Goal: Information Seeking & Learning: Understand process/instructions

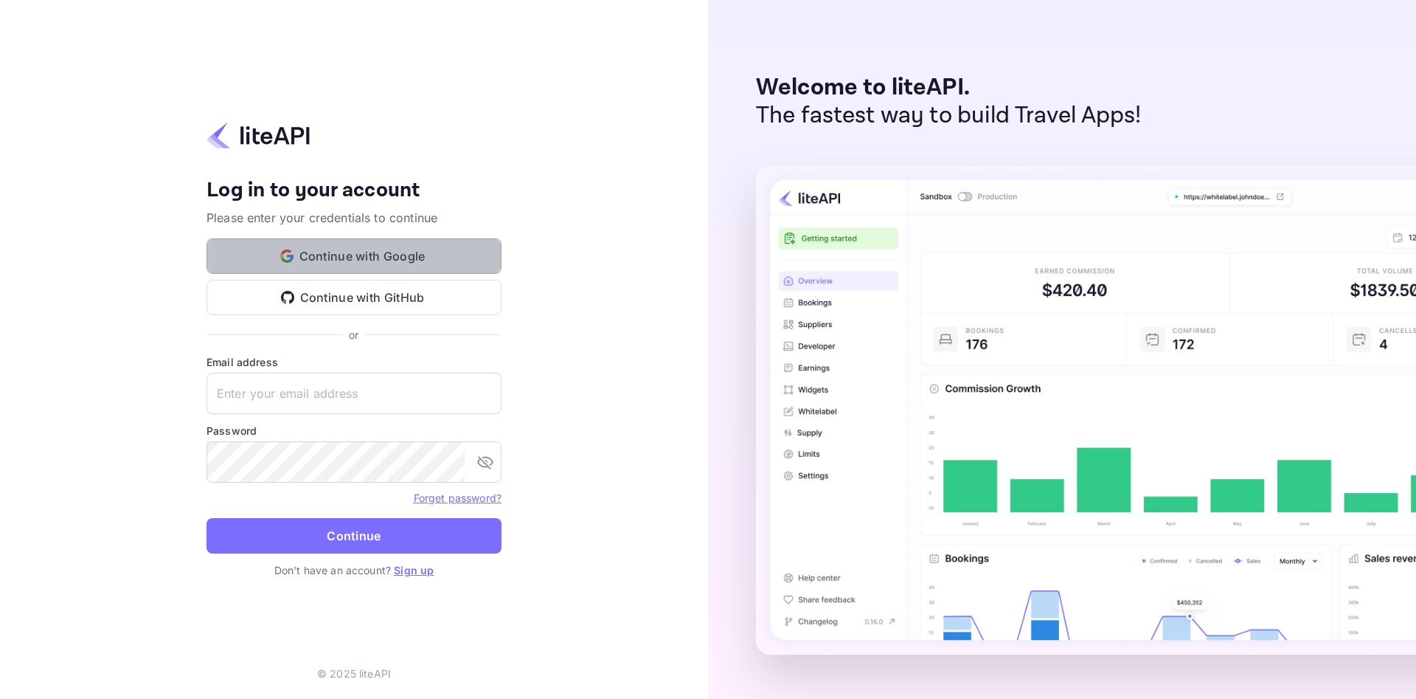
click at [393, 258] on button "Continue with Google" at bounding box center [354, 255] width 295 height 35
click at [418, 569] on link "Sign up" at bounding box center [414, 570] width 40 height 13
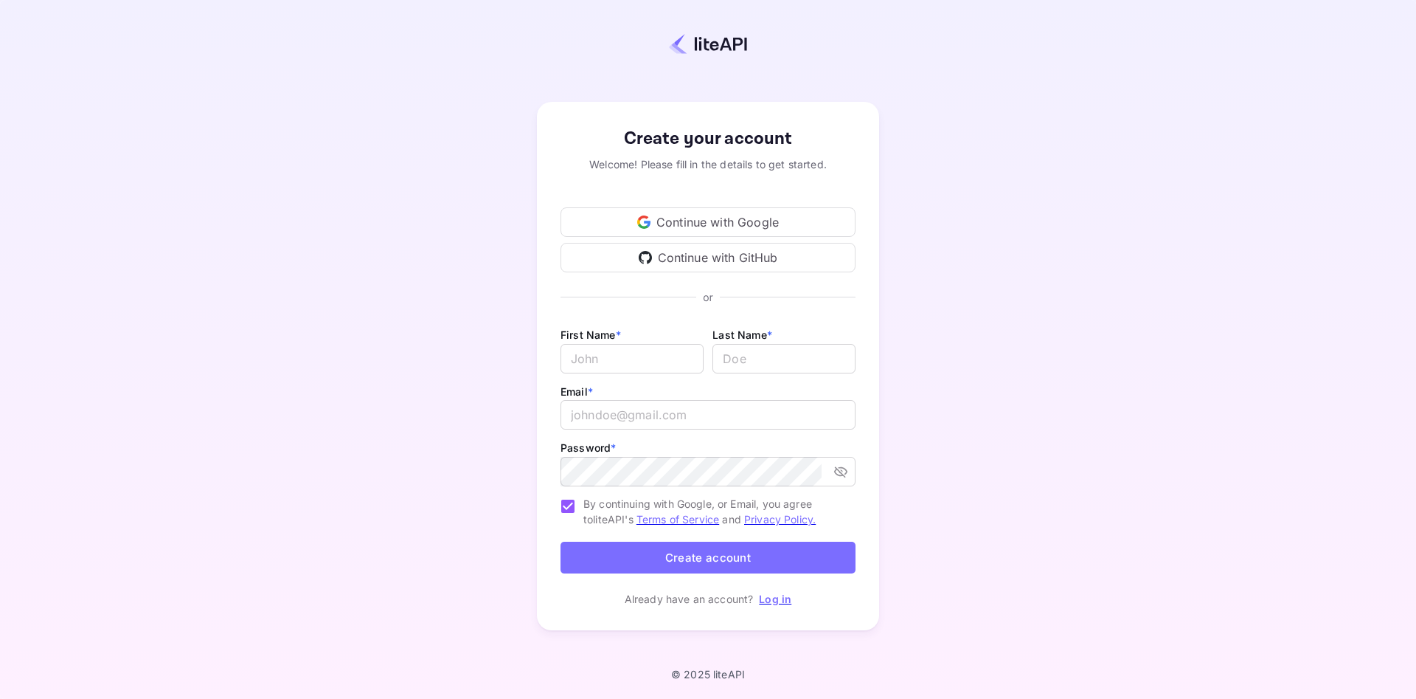
click at [711, 218] on div "Continue with Google" at bounding box center [708, 222] width 295 height 30
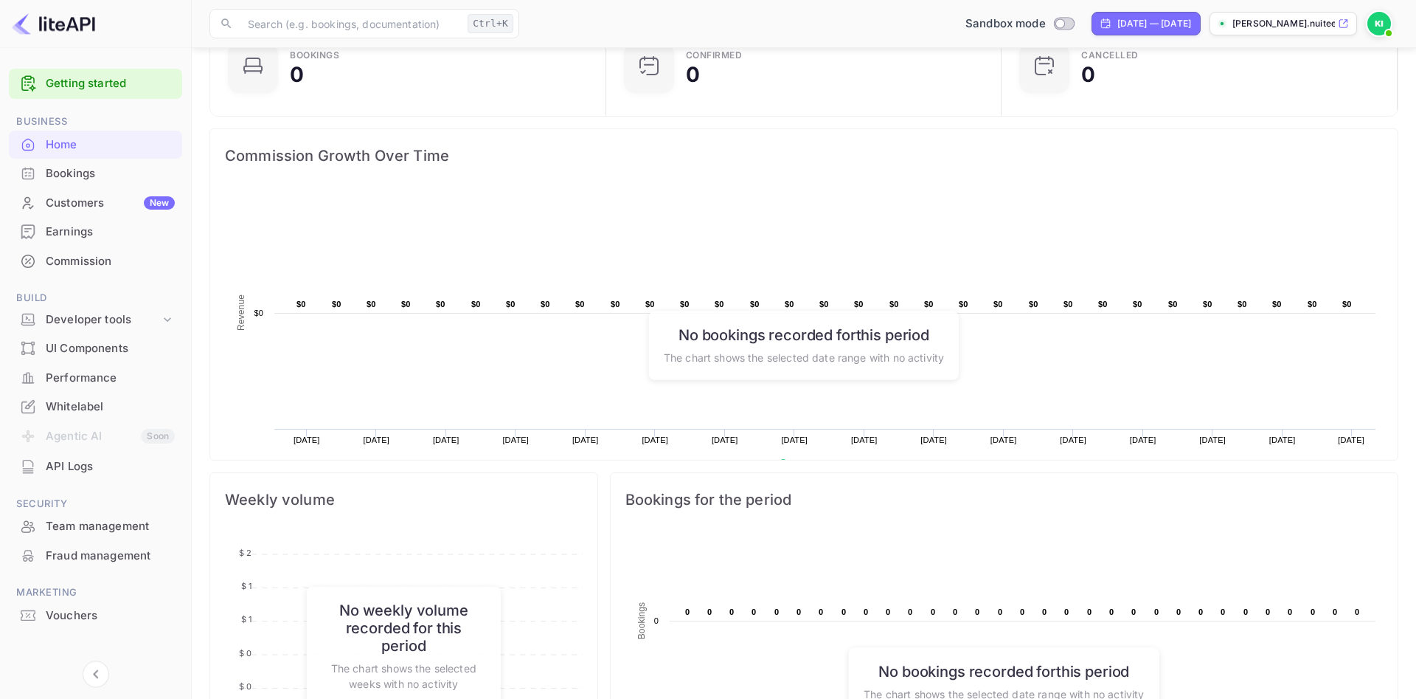
scroll to position [119, 0]
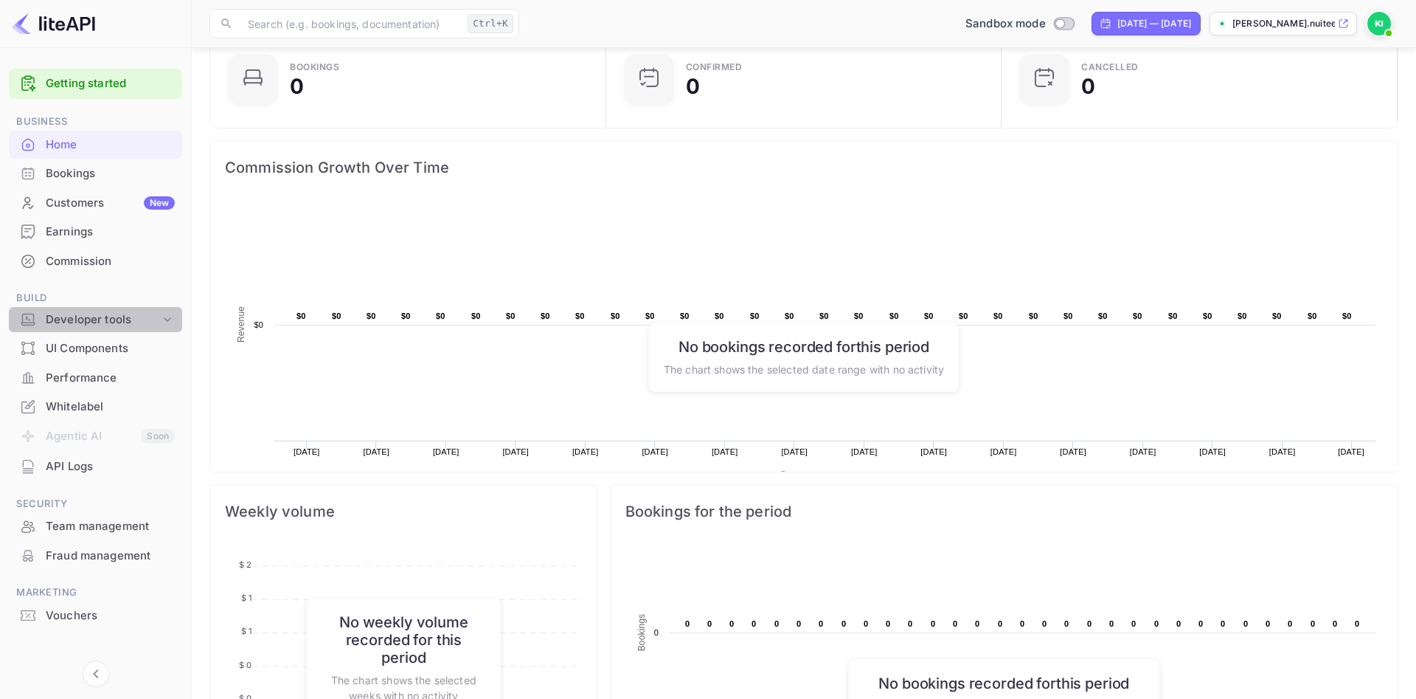
click at [114, 330] on div "Developer tools" at bounding box center [95, 320] width 173 height 26
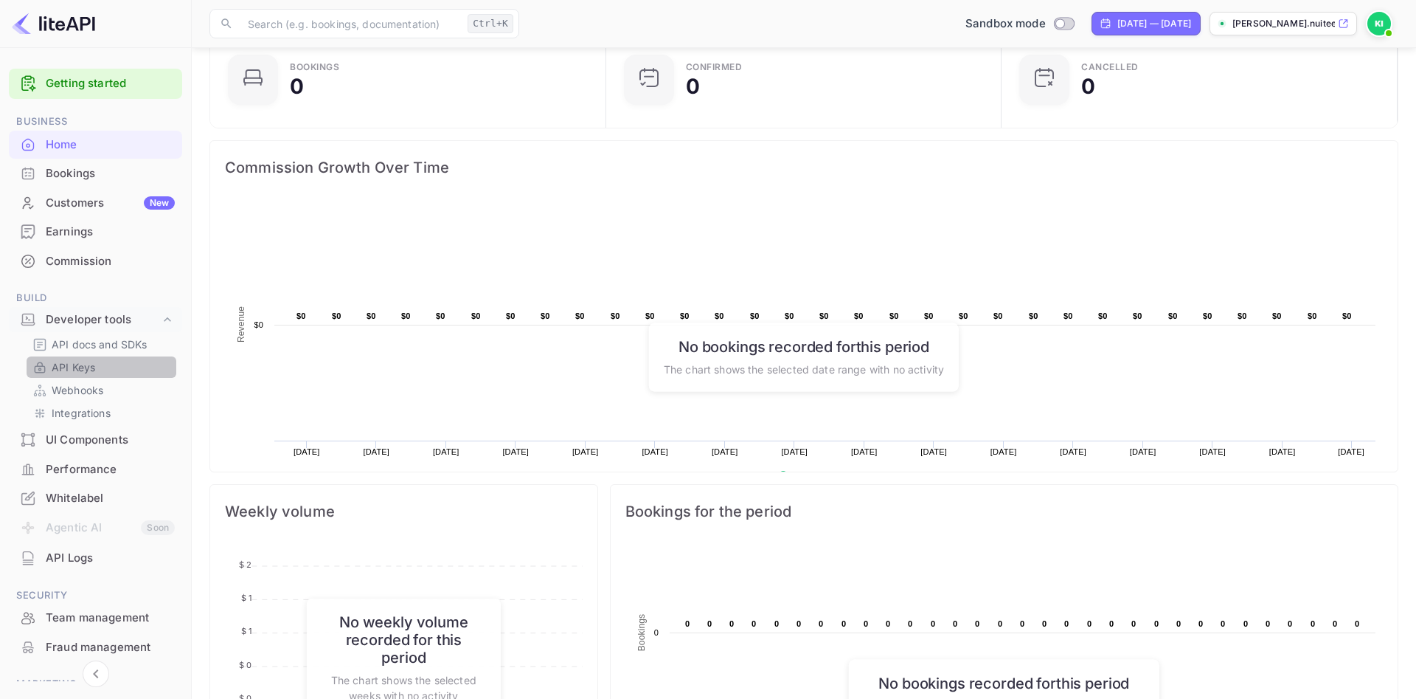
click at [91, 365] on p "API Keys" at bounding box center [74, 366] width 44 height 15
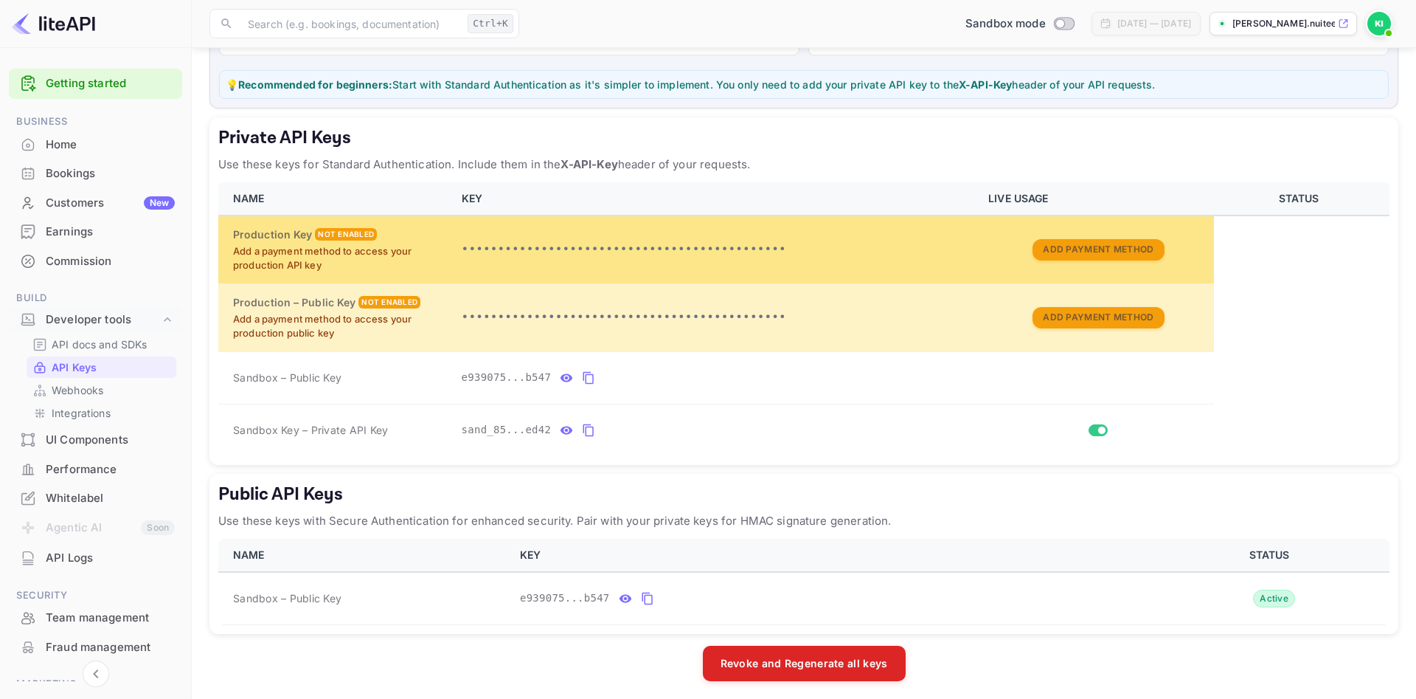
scroll to position [187, 0]
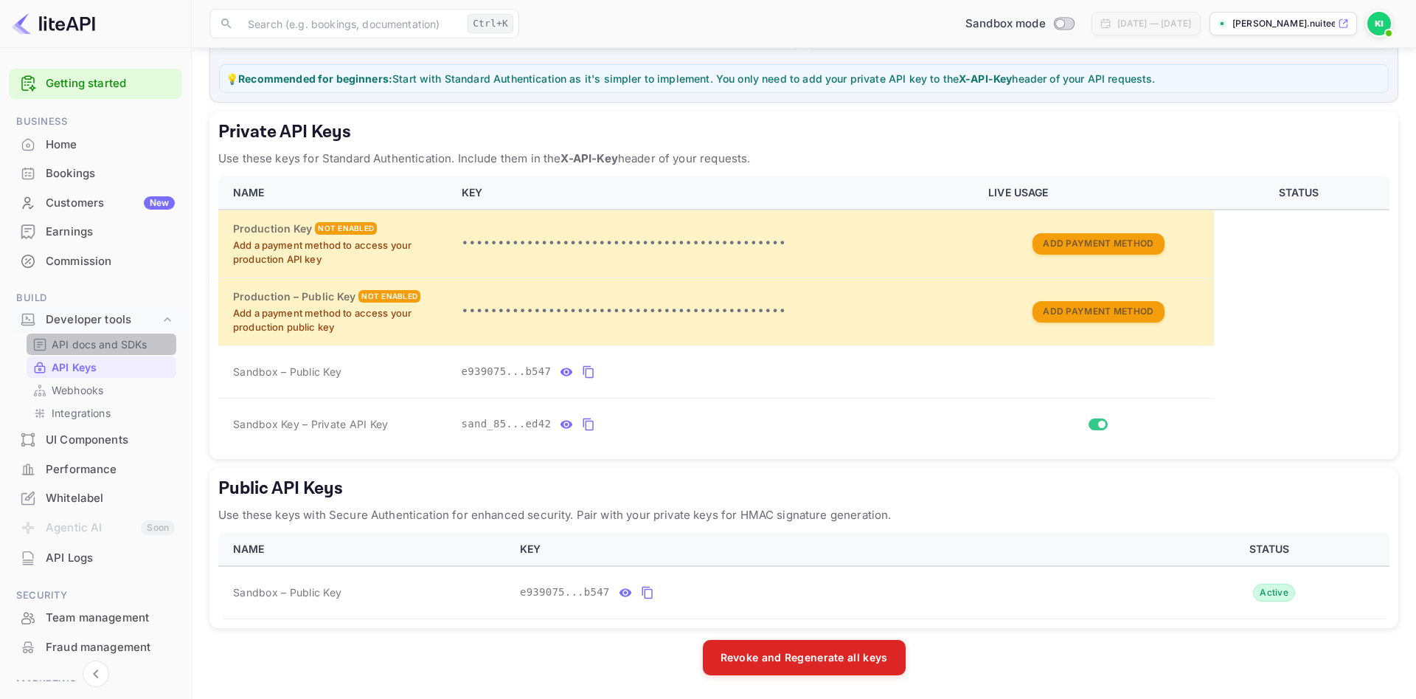
click at [95, 342] on p "API docs and SDKs" at bounding box center [100, 343] width 96 height 15
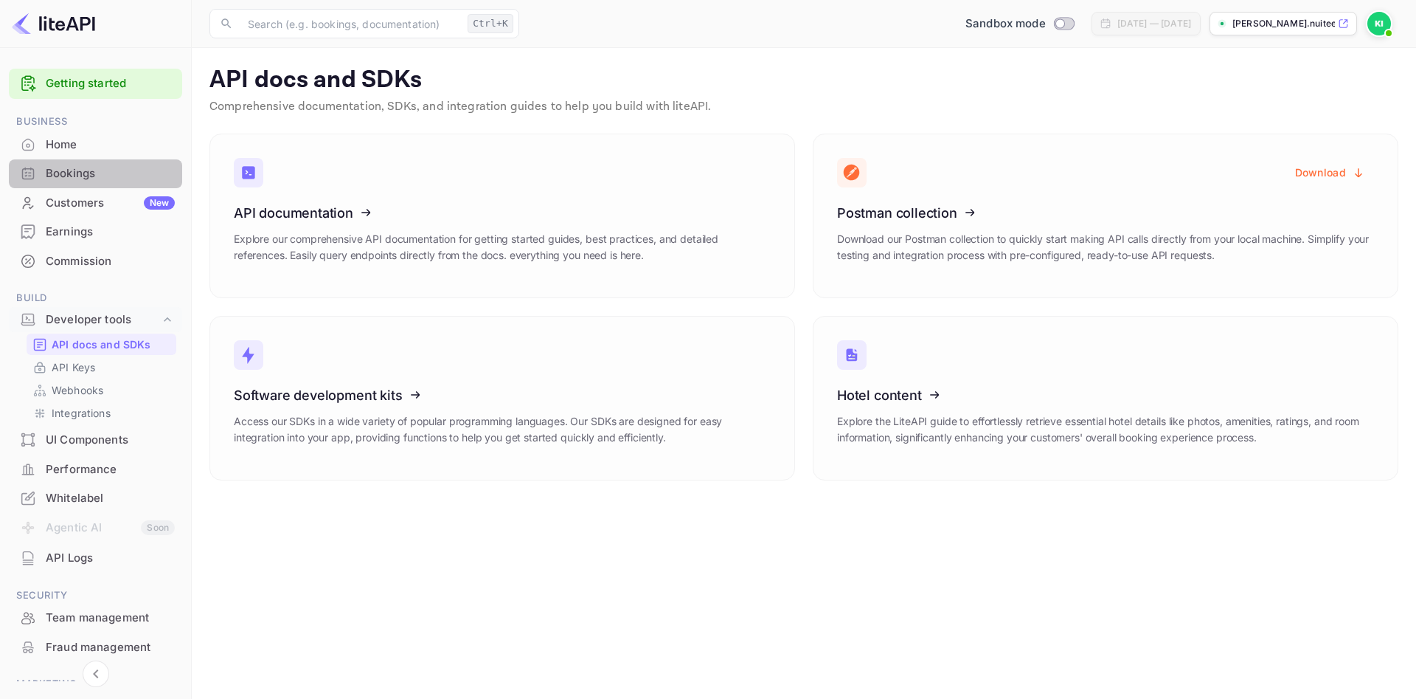
click at [75, 167] on div "Bookings" at bounding box center [110, 173] width 129 height 17
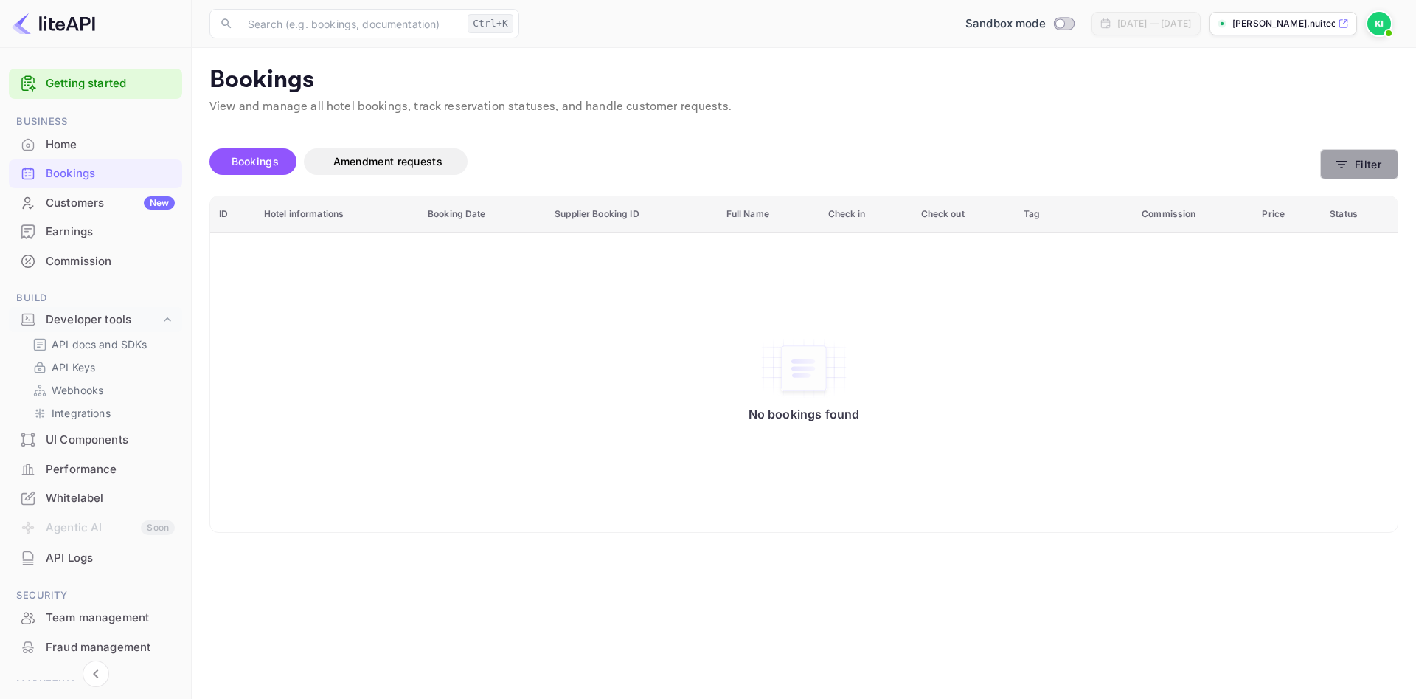
click at [1354, 175] on button "Filter" at bounding box center [1359, 164] width 78 height 30
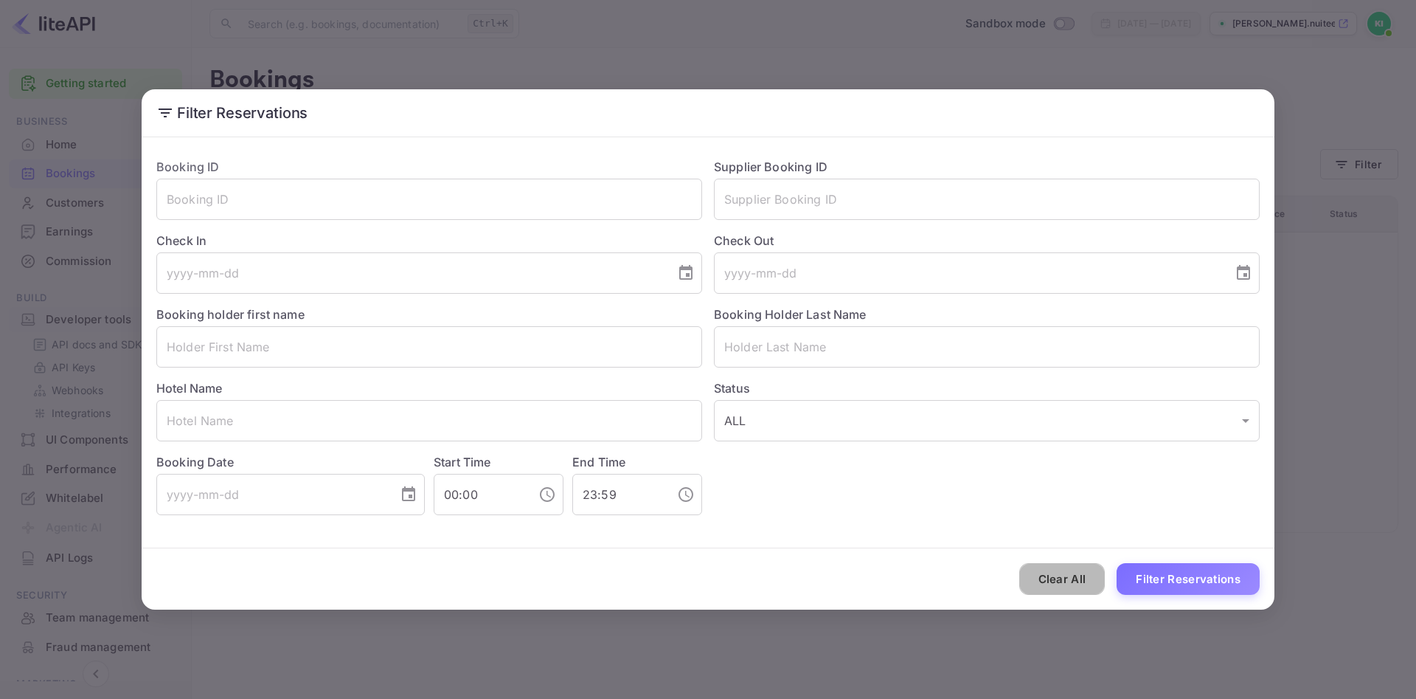
click at [1046, 576] on button "Clear All" at bounding box center [1063, 579] width 86 height 32
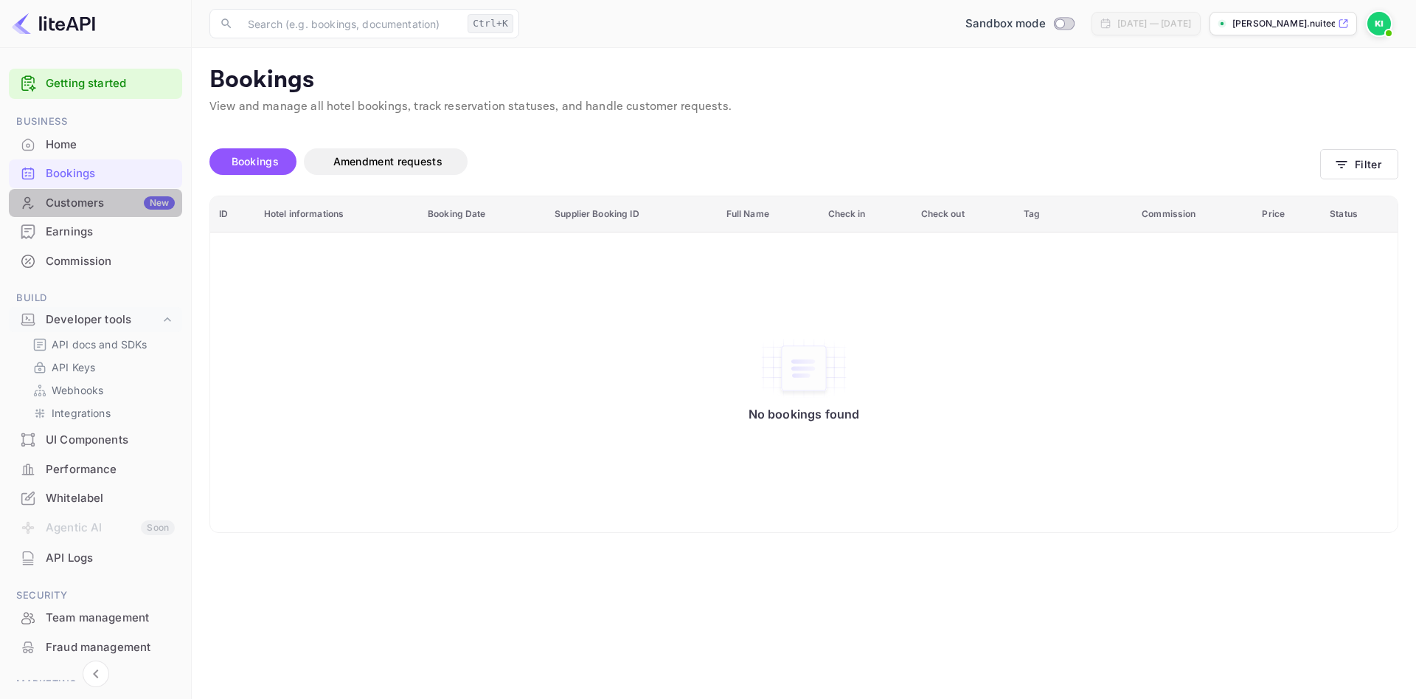
click at [100, 200] on div "Customers New" at bounding box center [110, 203] width 129 height 17
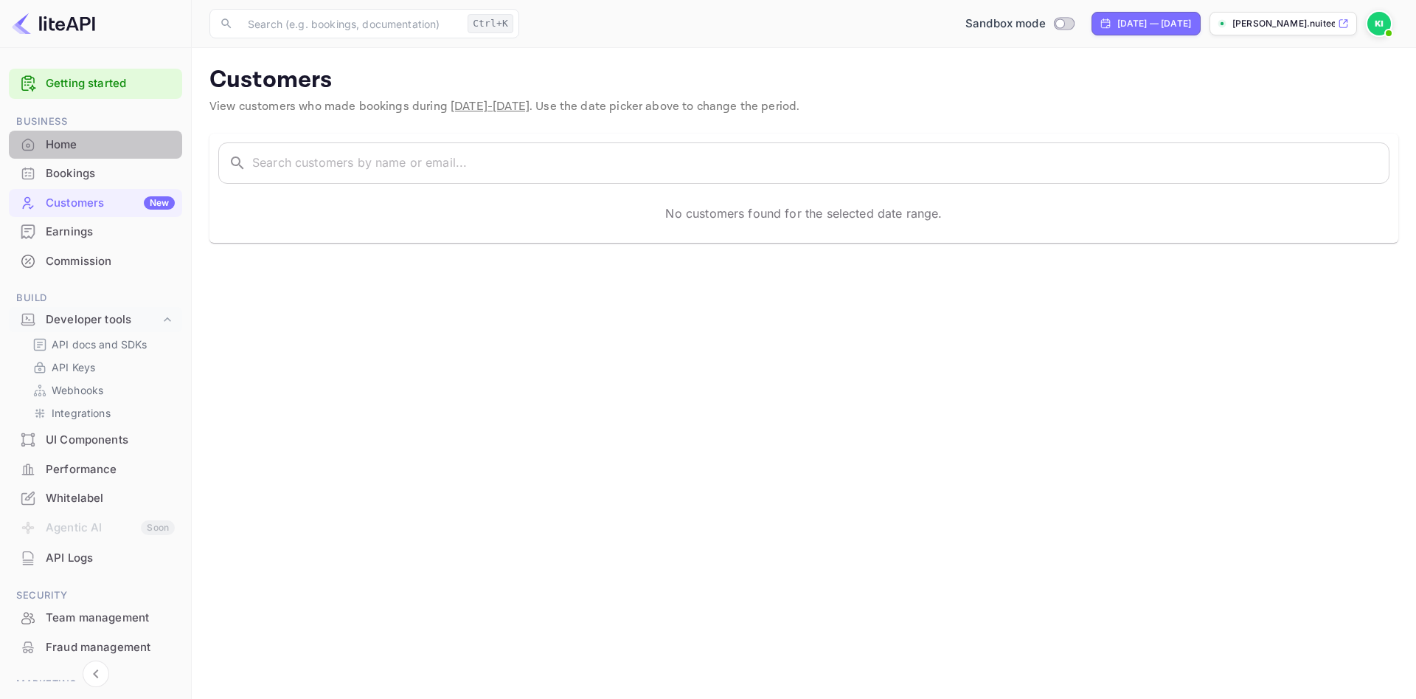
click at [71, 148] on div "Home" at bounding box center [110, 144] width 129 height 17
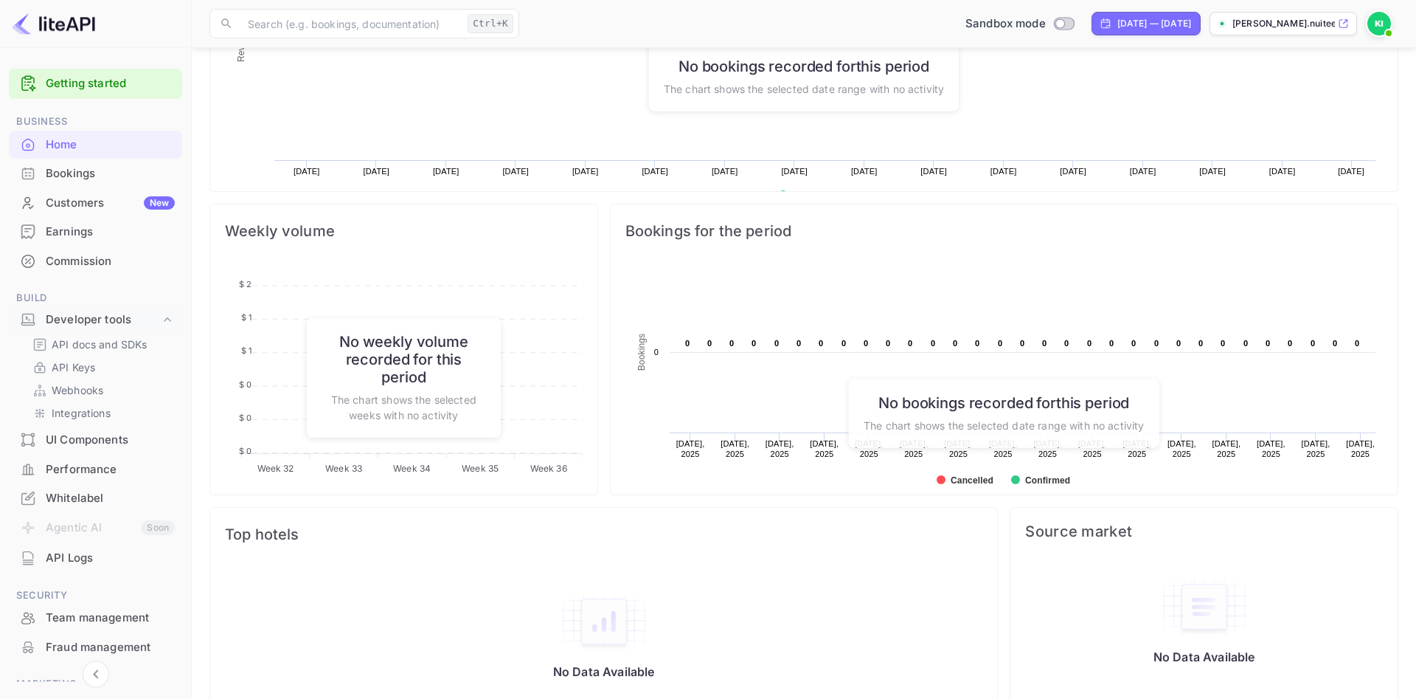
scroll to position [429, 0]
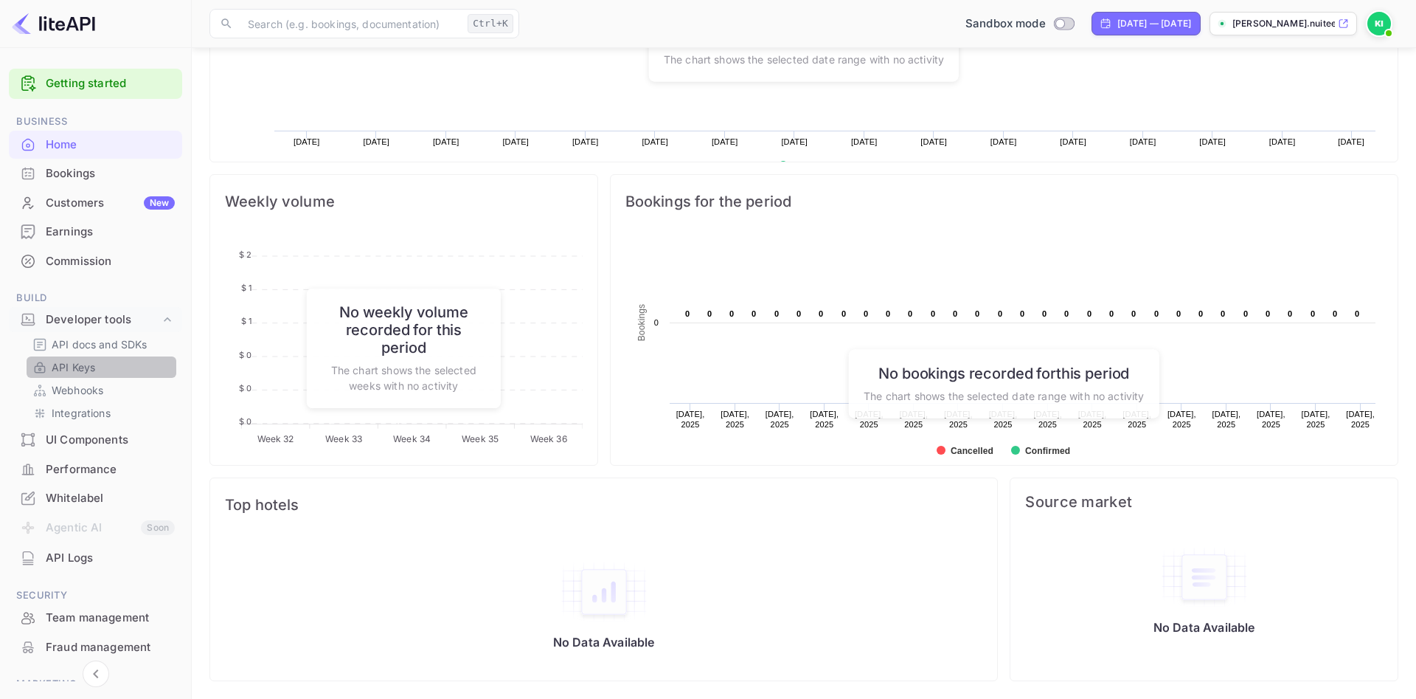
click at [80, 367] on p "API Keys" at bounding box center [74, 366] width 44 height 15
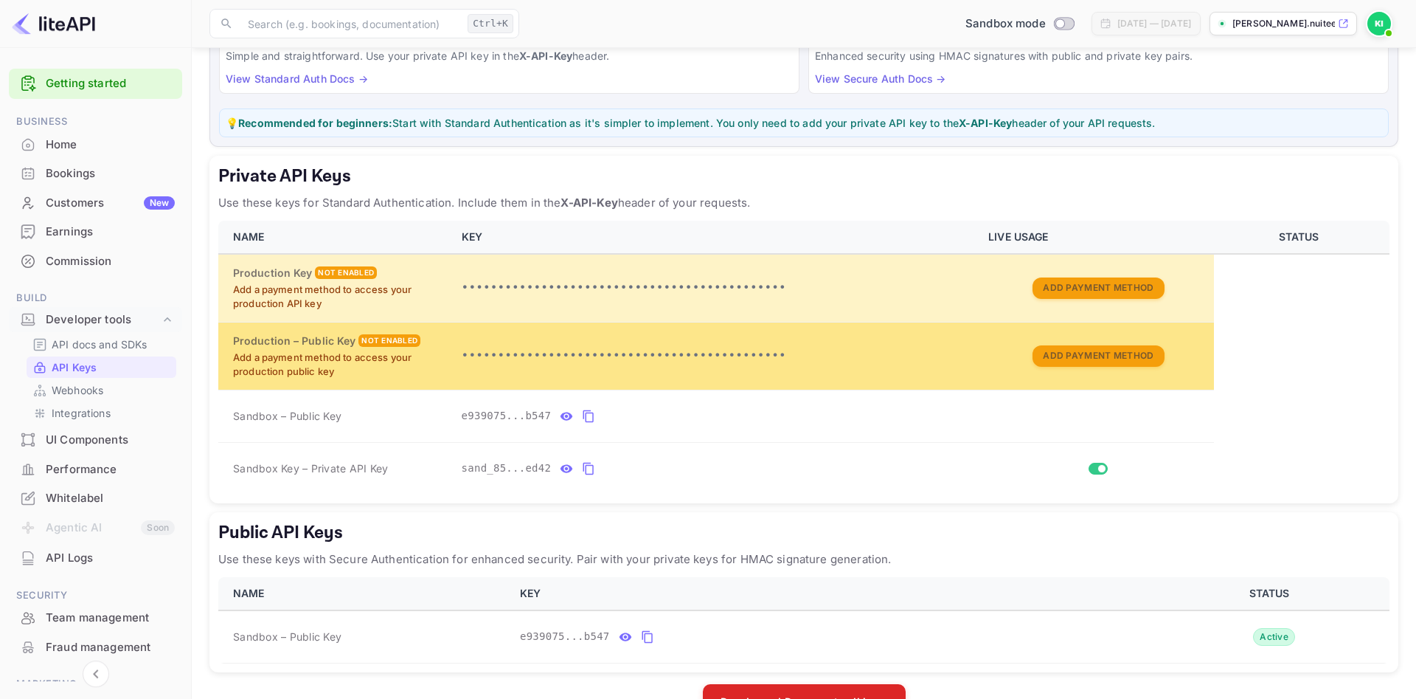
scroll to position [187, 0]
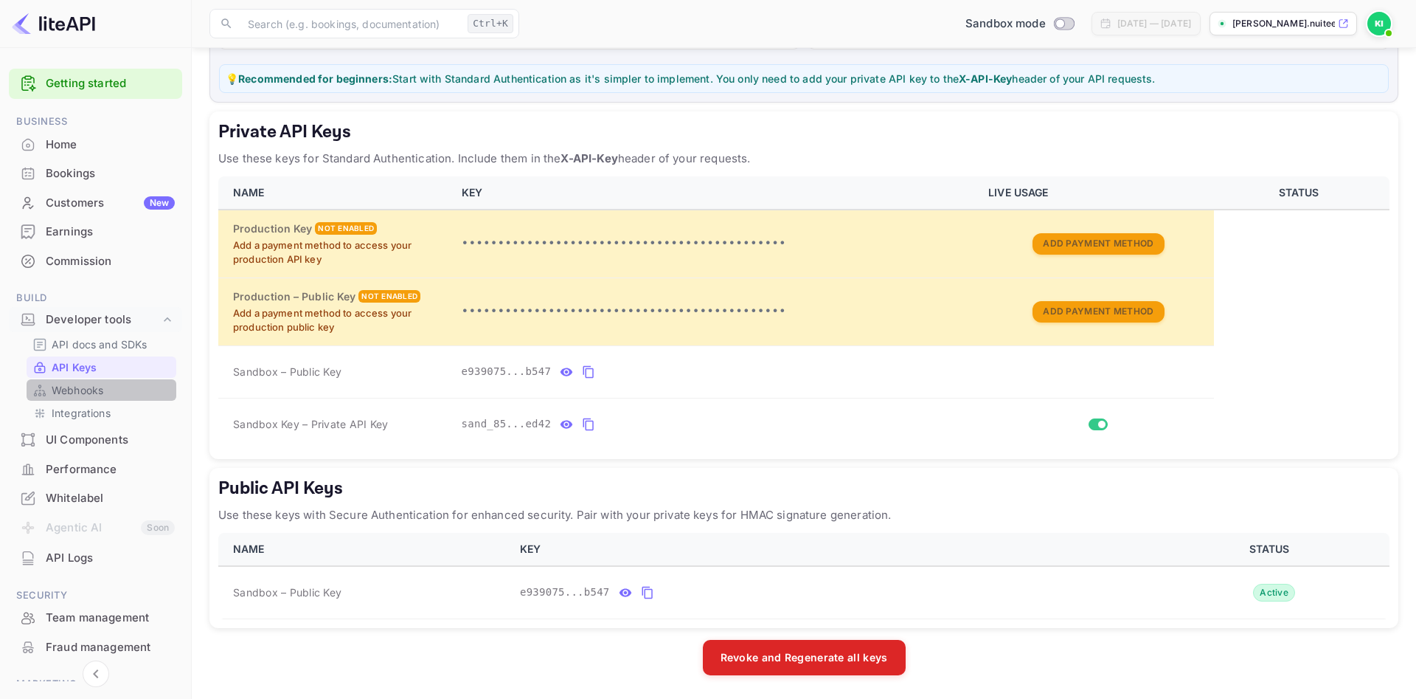
click at [67, 383] on p "Webhooks" at bounding box center [78, 389] width 52 height 15
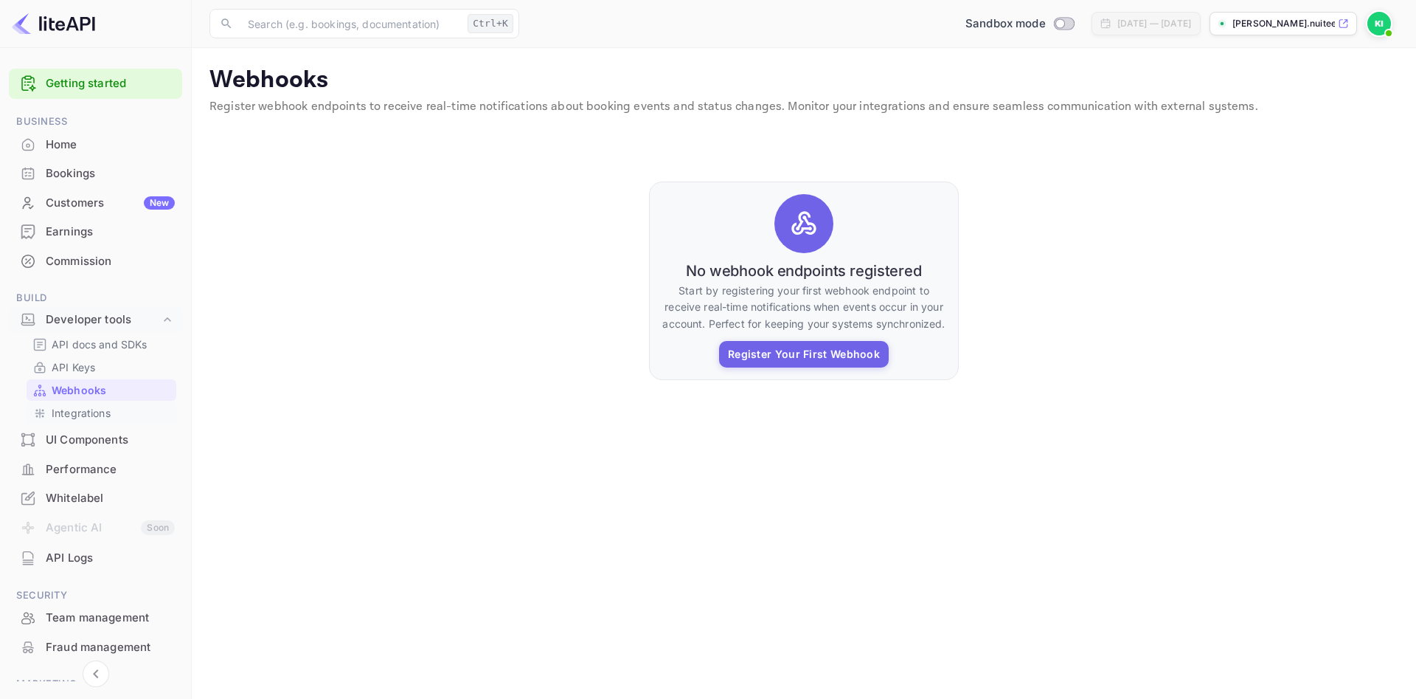
click at [82, 414] on p "Integrations" at bounding box center [81, 412] width 59 height 15
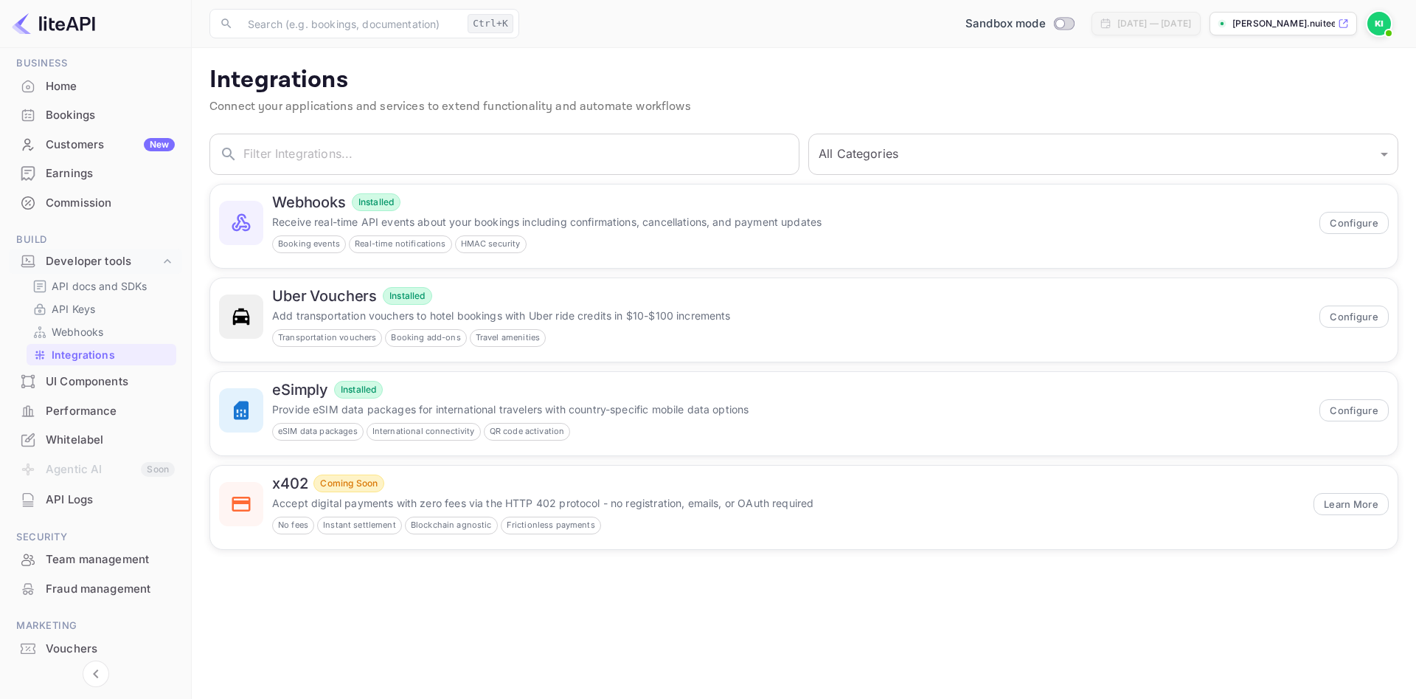
scroll to position [104, 0]
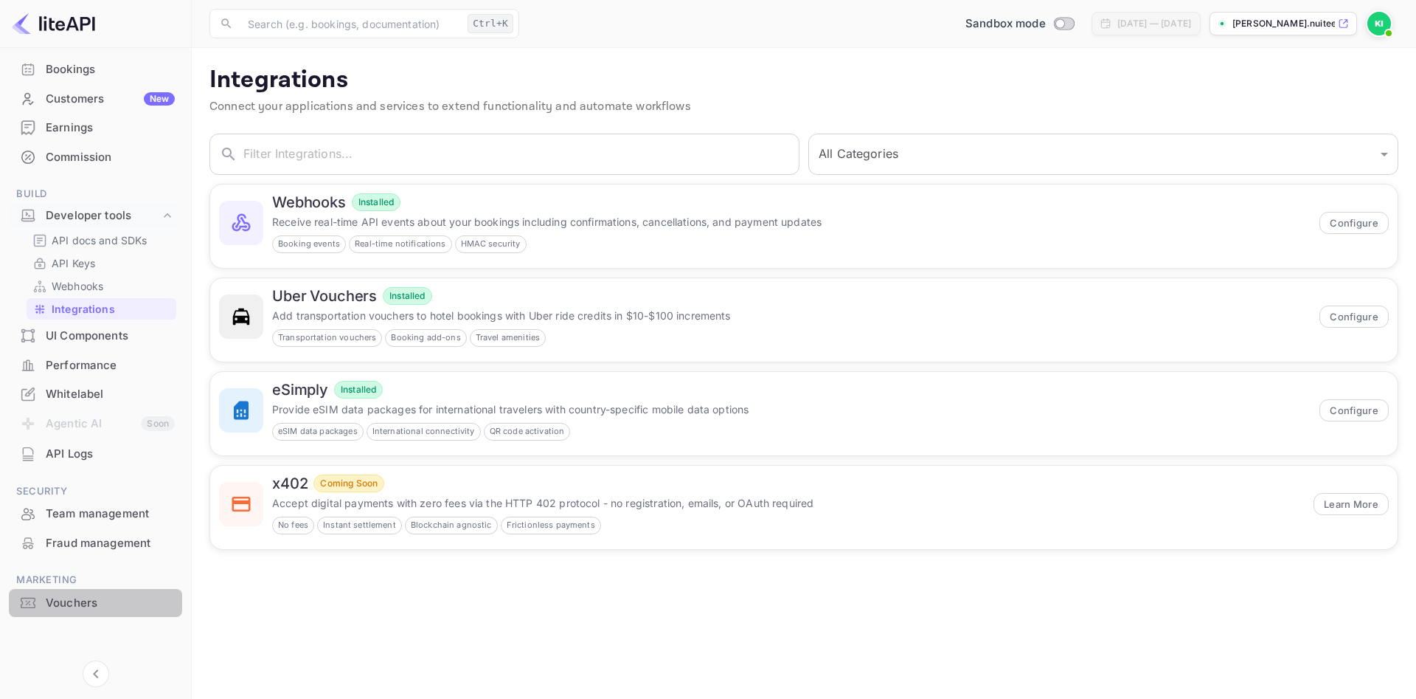
click at [70, 611] on div "Vouchers" at bounding box center [110, 603] width 129 height 17
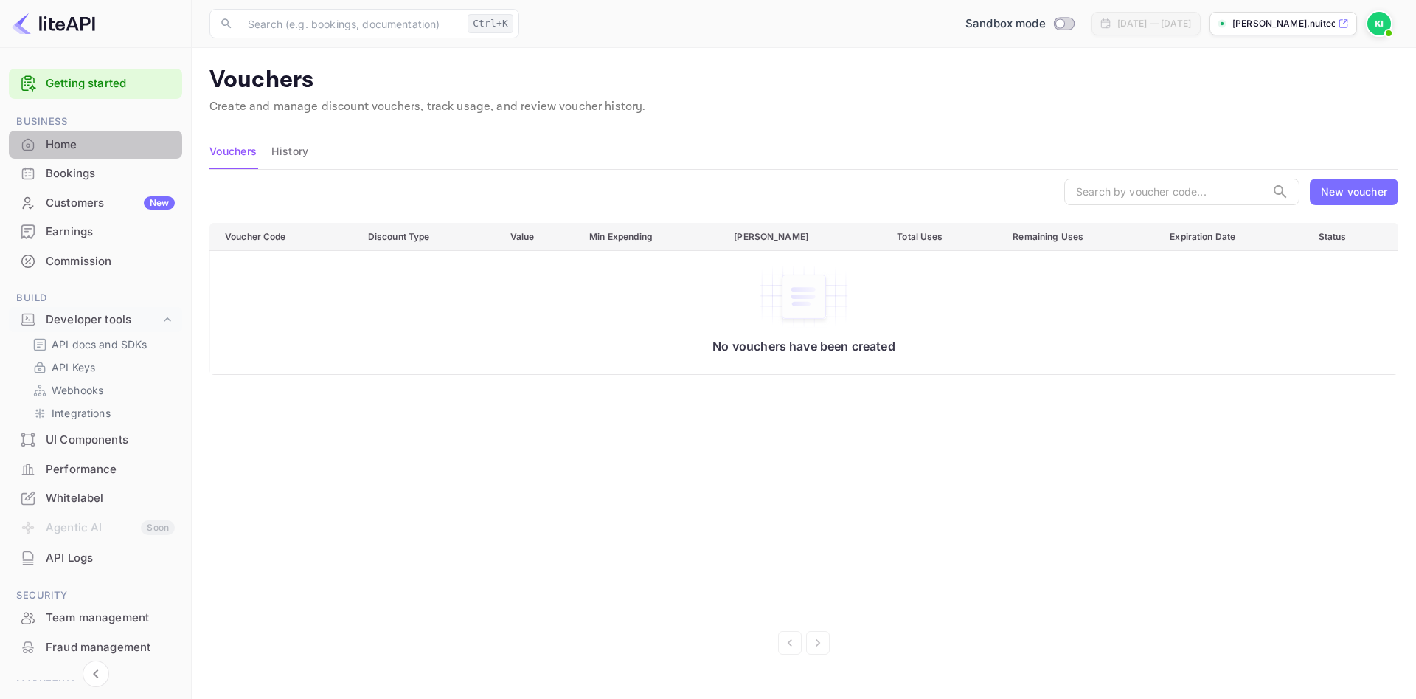
click at [75, 144] on div "Home" at bounding box center [110, 144] width 129 height 17
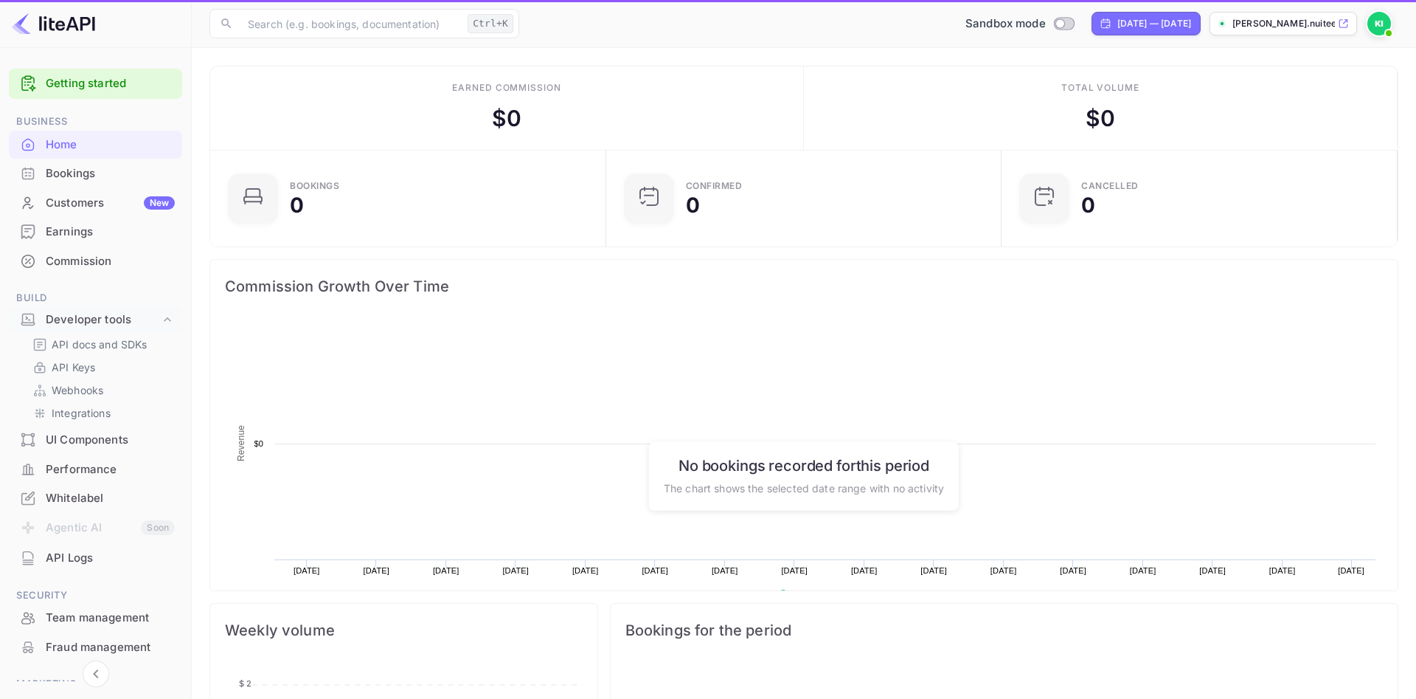
scroll to position [1, 1]
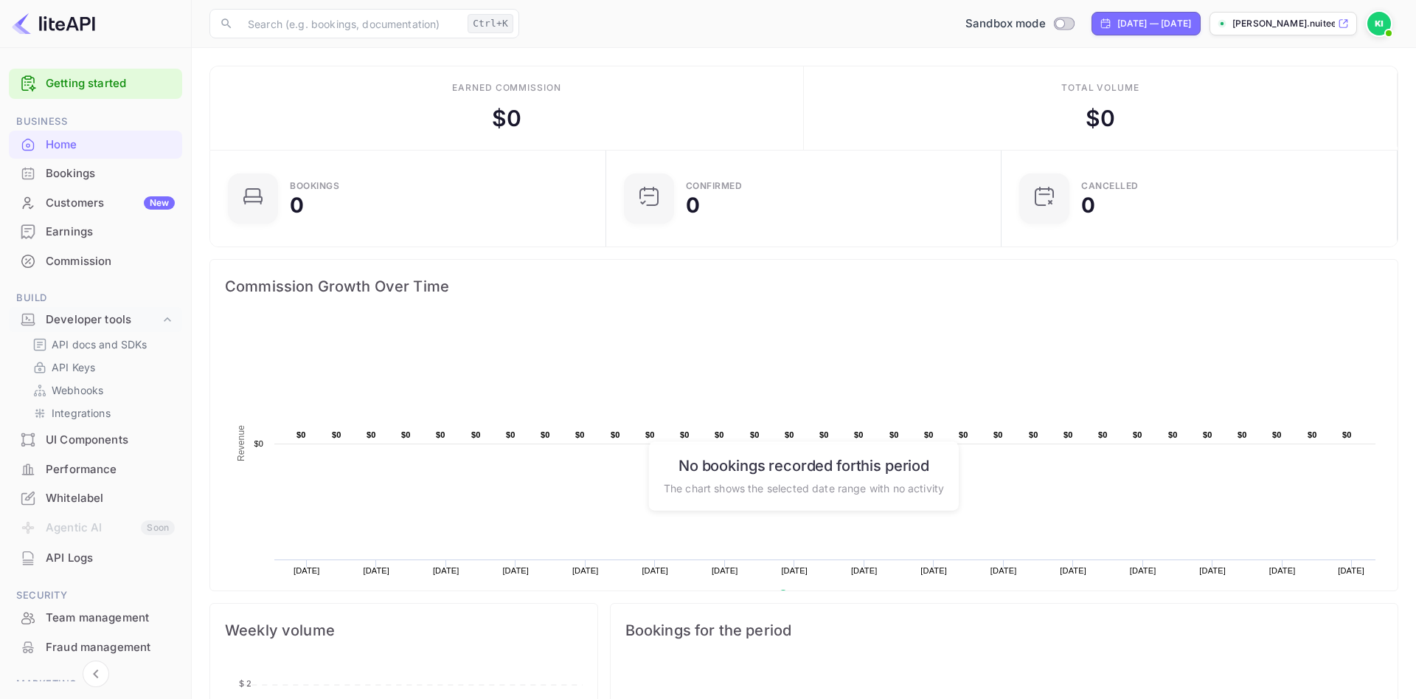
click at [1252, 17] on p "[PERSON_NAME].nuitee..." at bounding box center [1284, 23] width 103 height 13
click at [1369, 27] on img at bounding box center [1380, 24] width 24 height 24
click at [1369, 27] on div at bounding box center [708, 349] width 1416 height 699
click at [97, 169] on div "Bookings" at bounding box center [110, 173] width 129 height 17
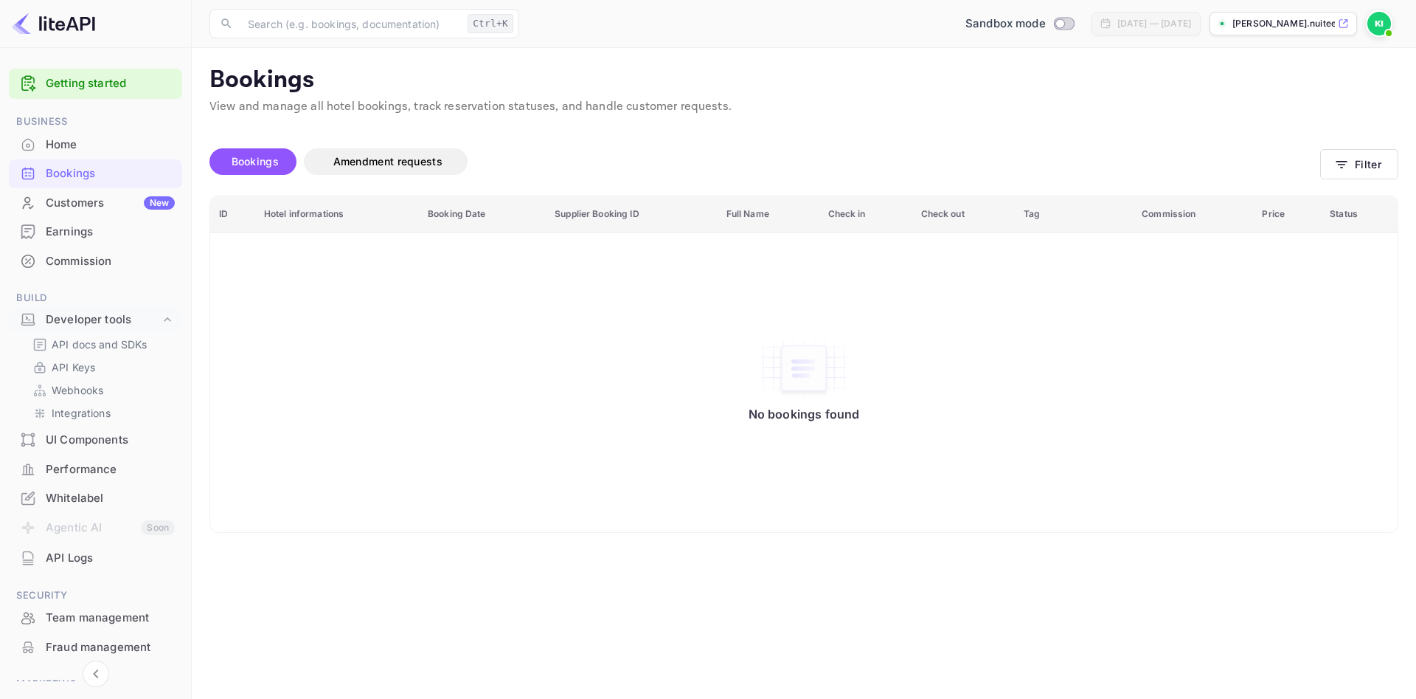
click at [282, 216] on th "Hotel informations" at bounding box center [337, 214] width 164 height 36
click at [247, 162] on span "Bookings" at bounding box center [255, 161] width 47 height 13
click at [395, 167] on span "Amendment requests" at bounding box center [387, 161] width 109 height 13
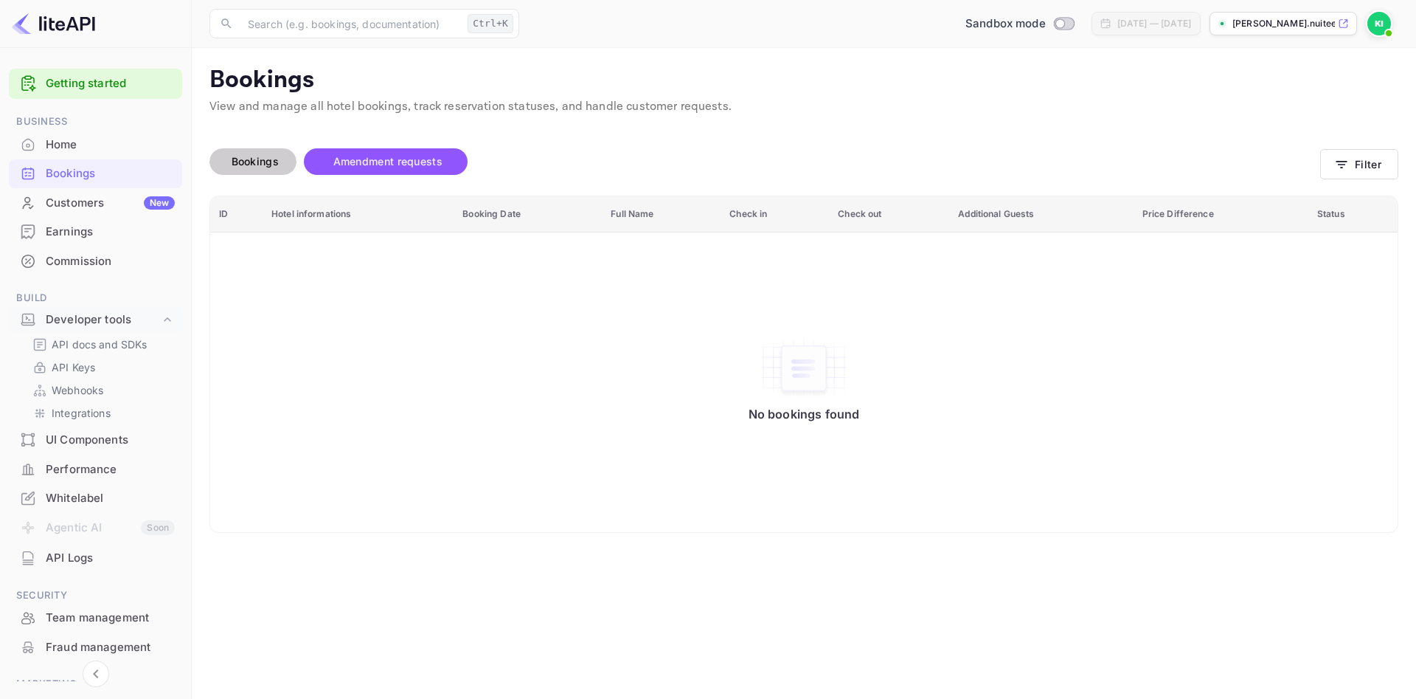
click at [243, 167] on span "Bookings" at bounding box center [255, 161] width 47 height 13
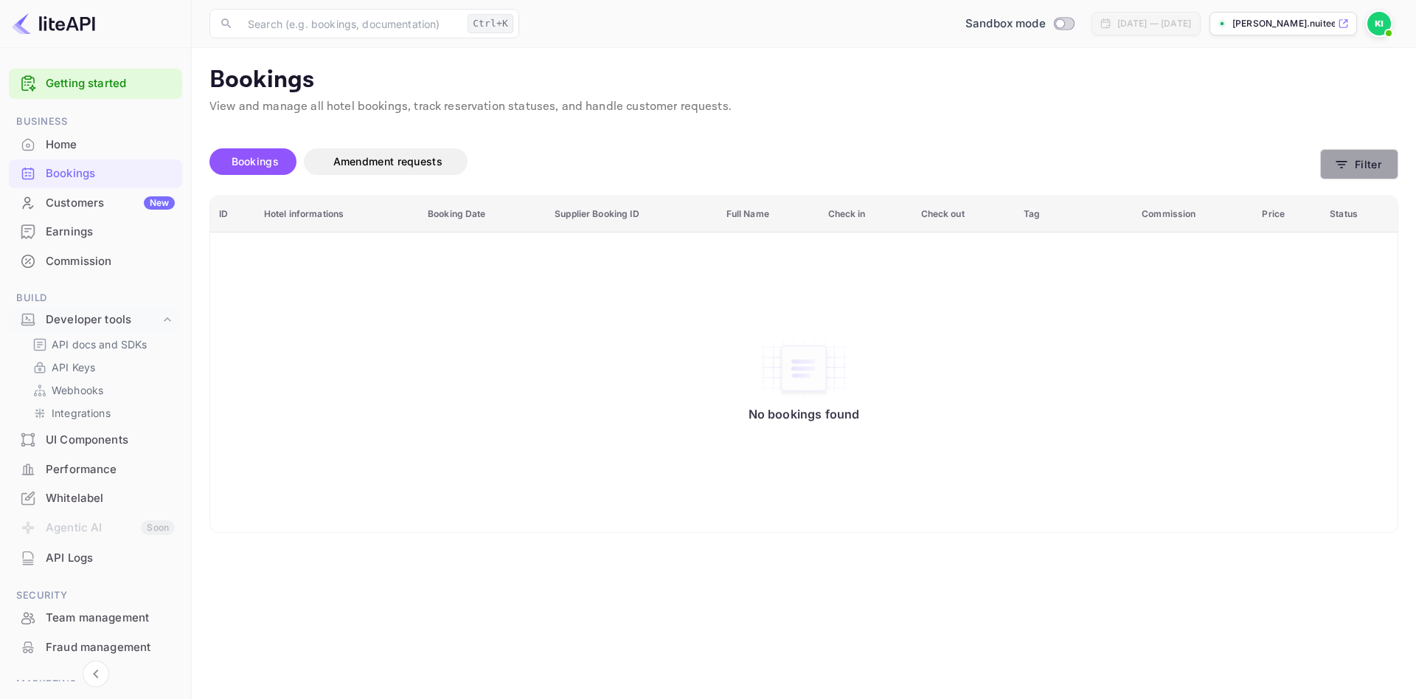
click at [1365, 167] on button "Filter" at bounding box center [1359, 164] width 78 height 30
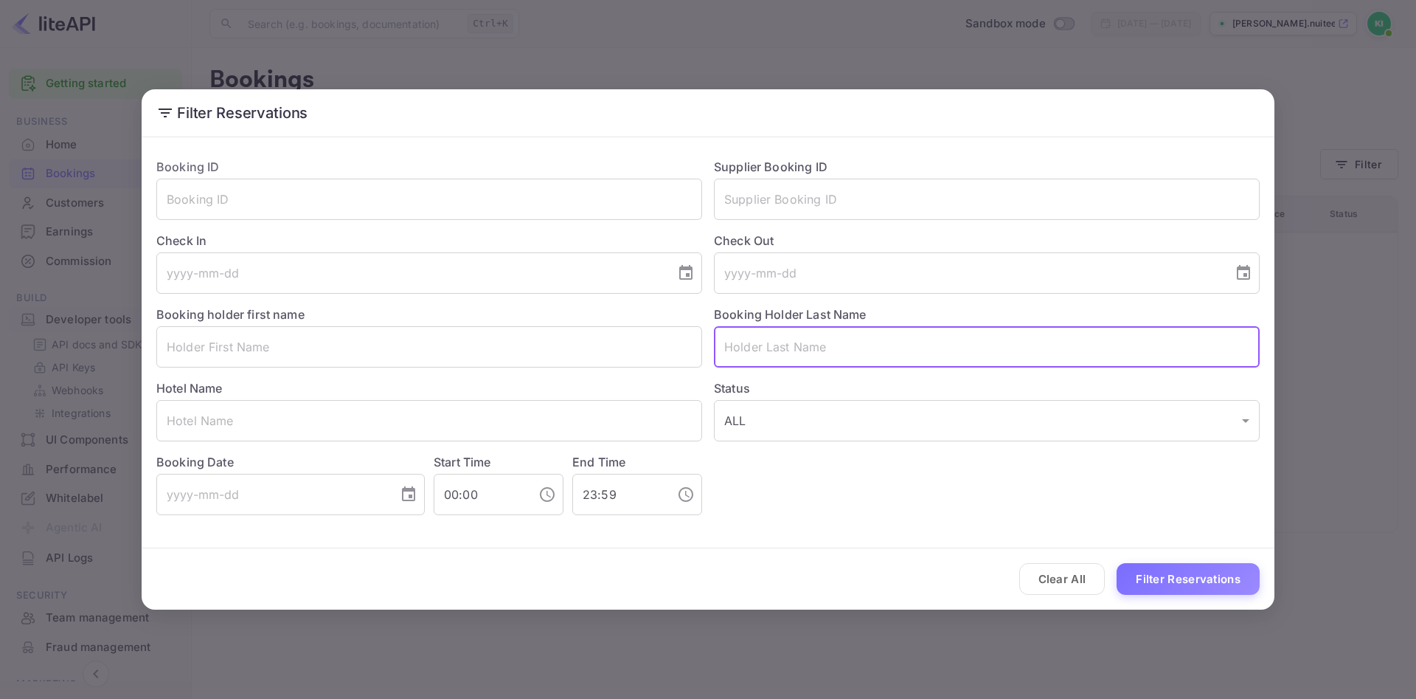
click at [847, 347] on input "text" at bounding box center [987, 346] width 546 height 41
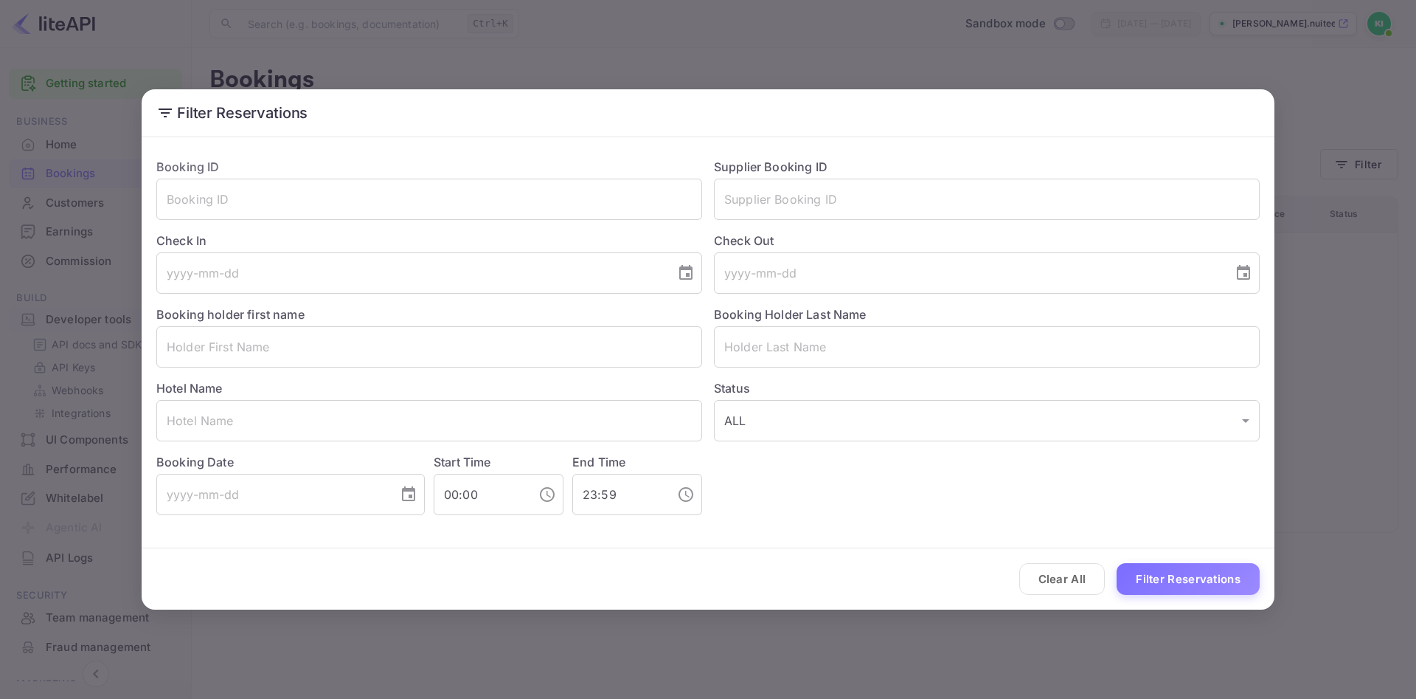
click at [985, 626] on div "Filter Reservations Booking ID ​ Supplier Booking ID ​ Check In ​ Check Out ​ B…" at bounding box center [708, 349] width 1416 height 699
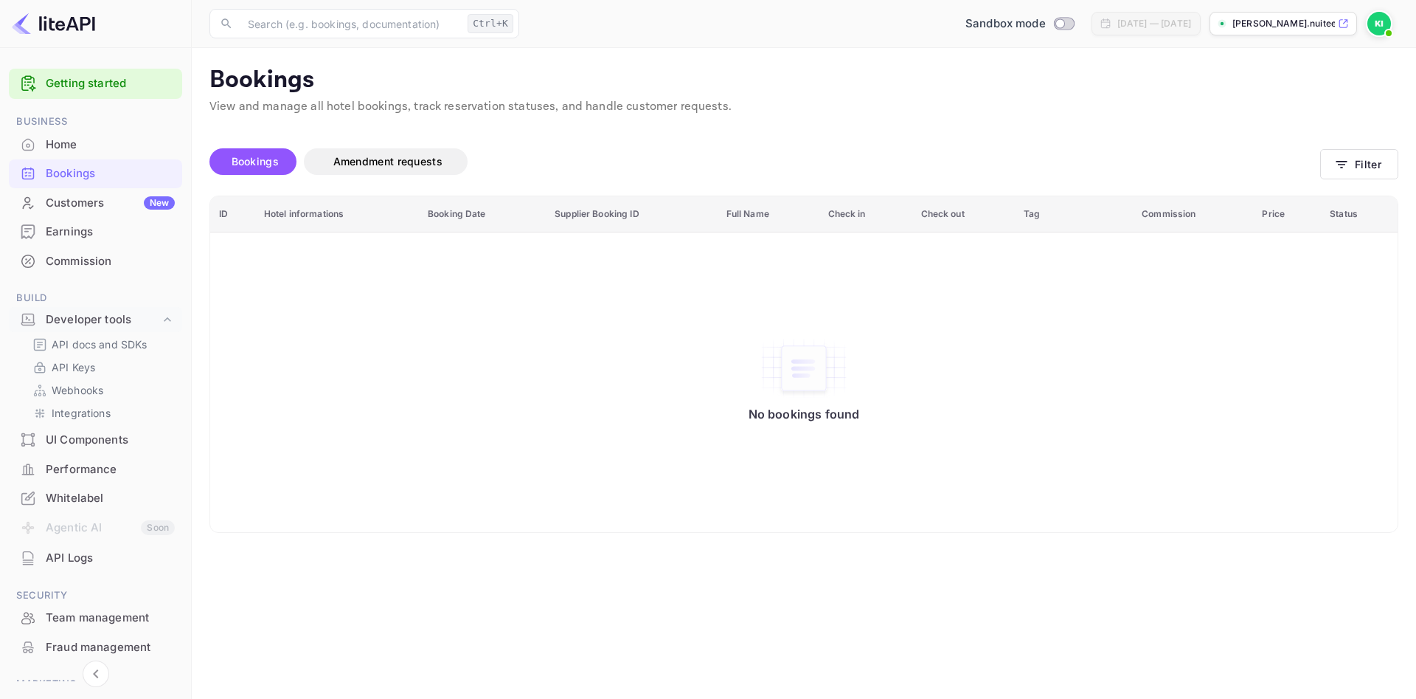
click at [66, 437] on div "UI Components" at bounding box center [110, 440] width 129 height 17
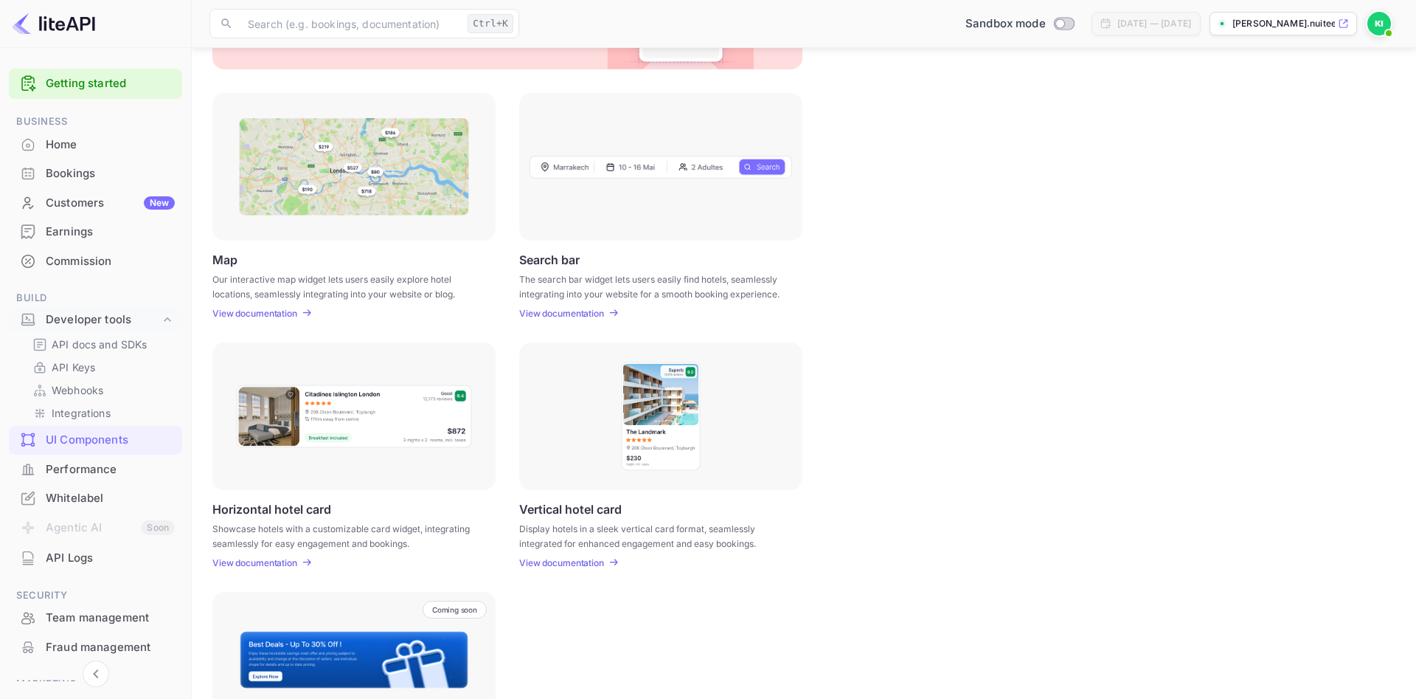
scroll to position [296, 0]
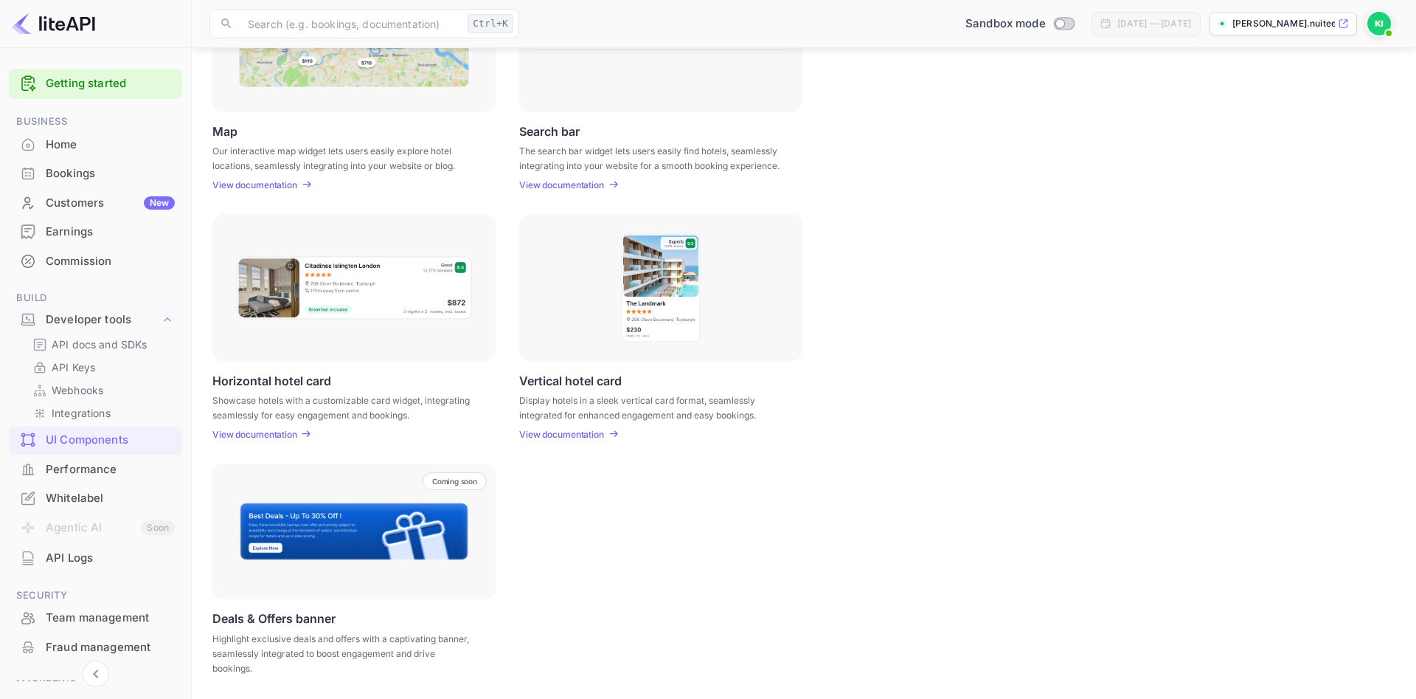
click at [262, 432] on p "View documentation" at bounding box center [254, 434] width 85 height 11
click at [102, 361] on link "API Keys" at bounding box center [101, 366] width 138 height 15
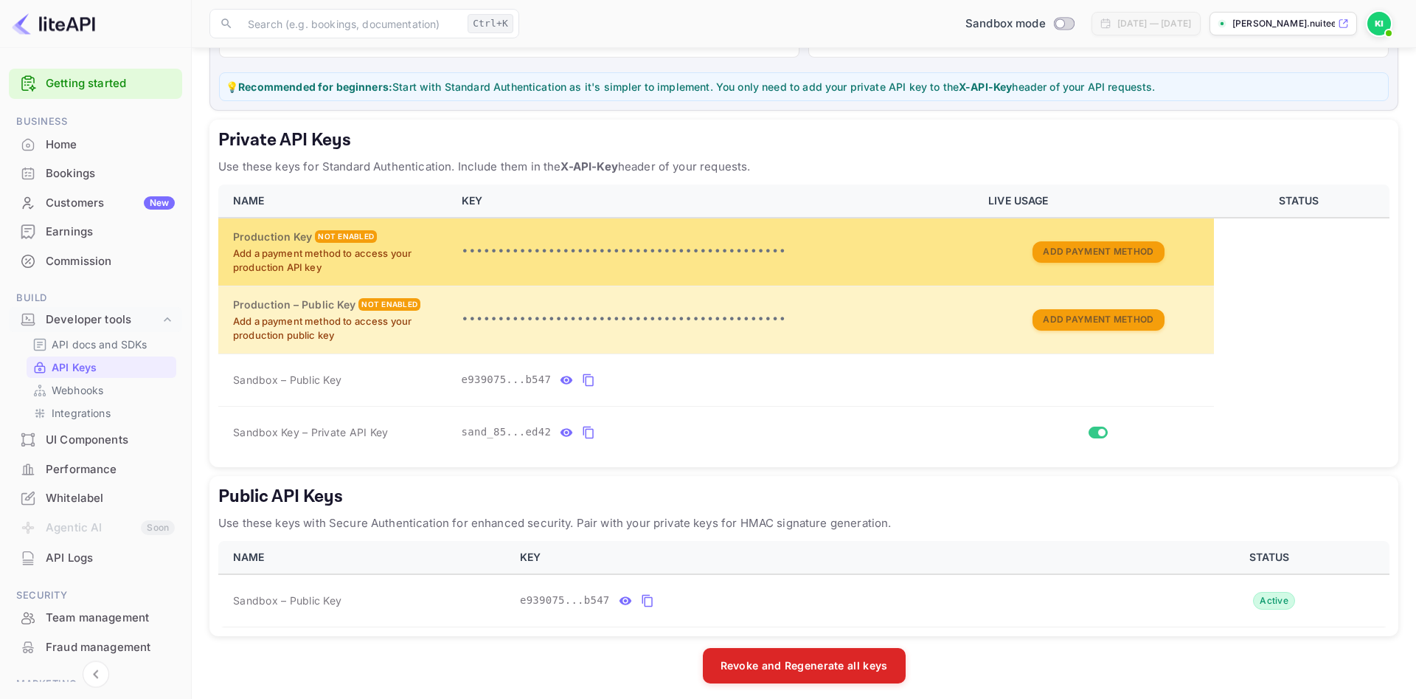
scroll to position [187, 0]
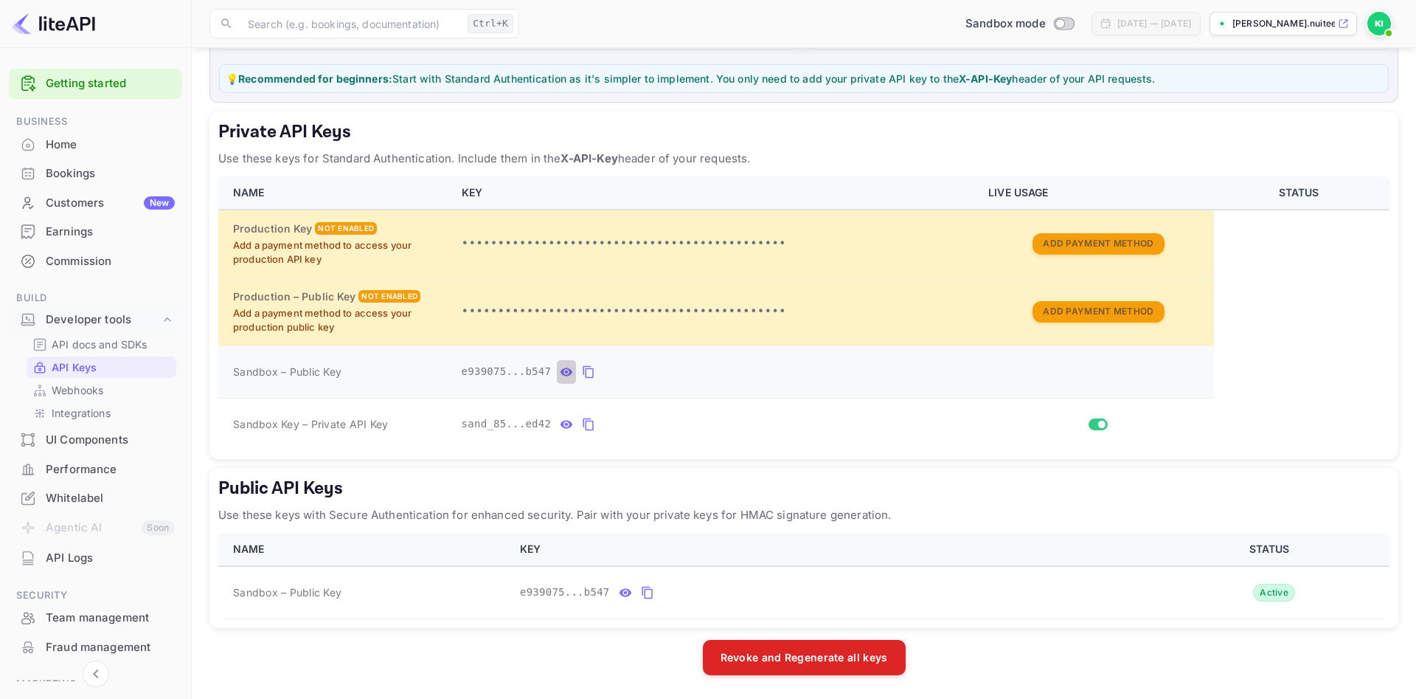
click at [561, 368] on icon "private api keys table" at bounding box center [567, 371] width 13 height 8
click at [724, 369] on icon "private api keys table" at bounding box center [729, 372] width 10 height 13
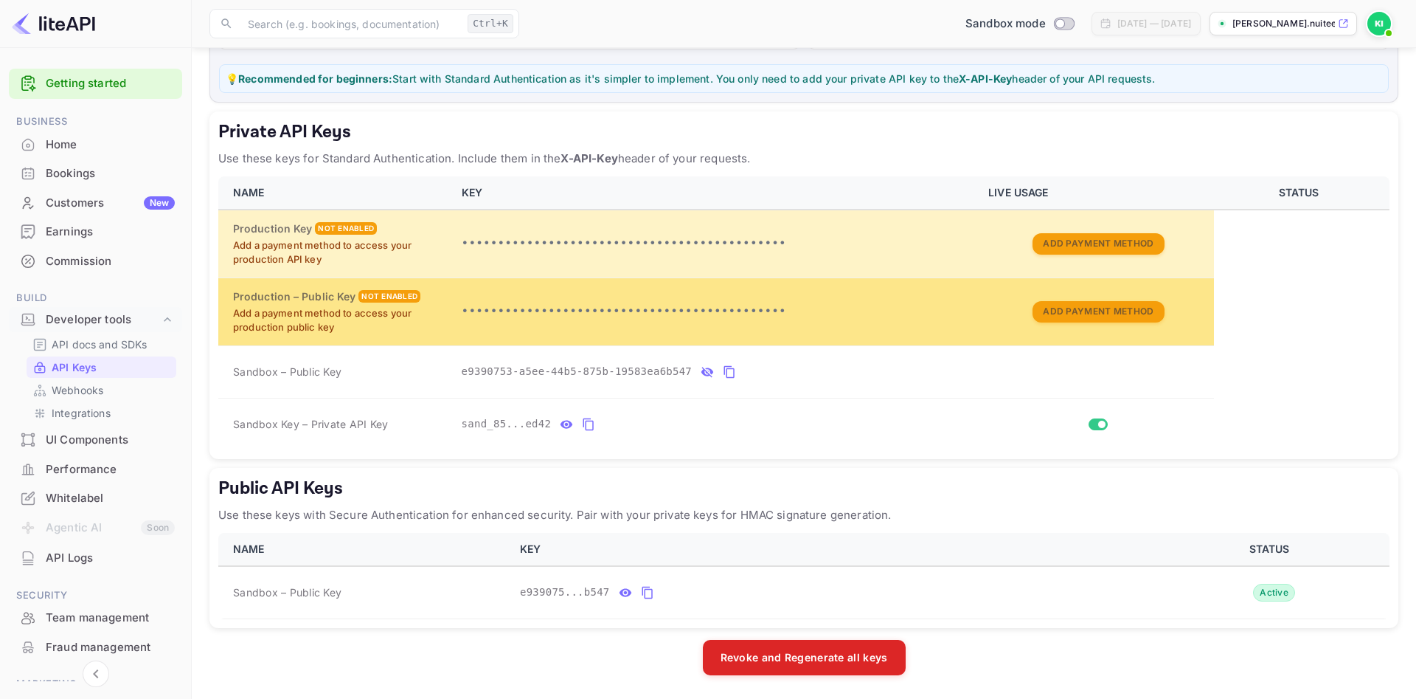
scroll to position [0, 0]
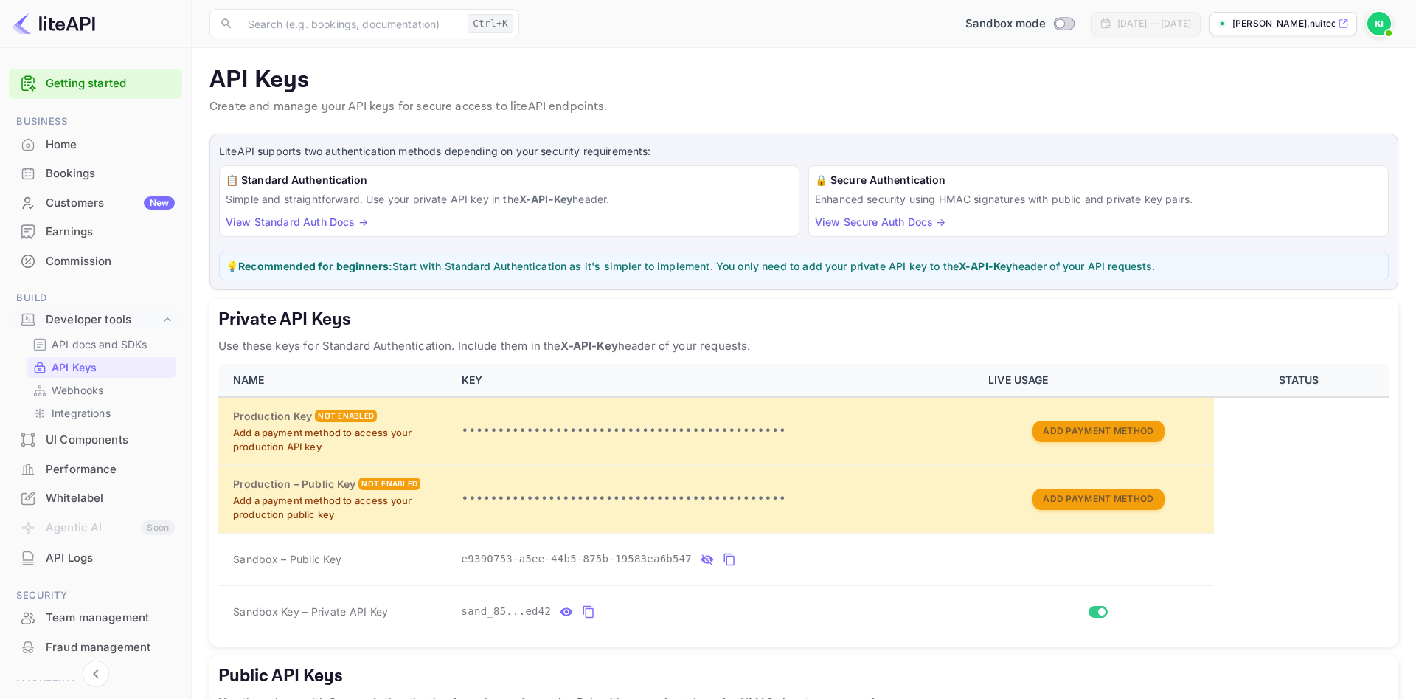
click at [1045, 21] on input "Switch to Production mode" at bounding box center [1060, 23] width 30 height 10
click at [918, 401] on div at bounding box center [708, 349] width 1416 height 699
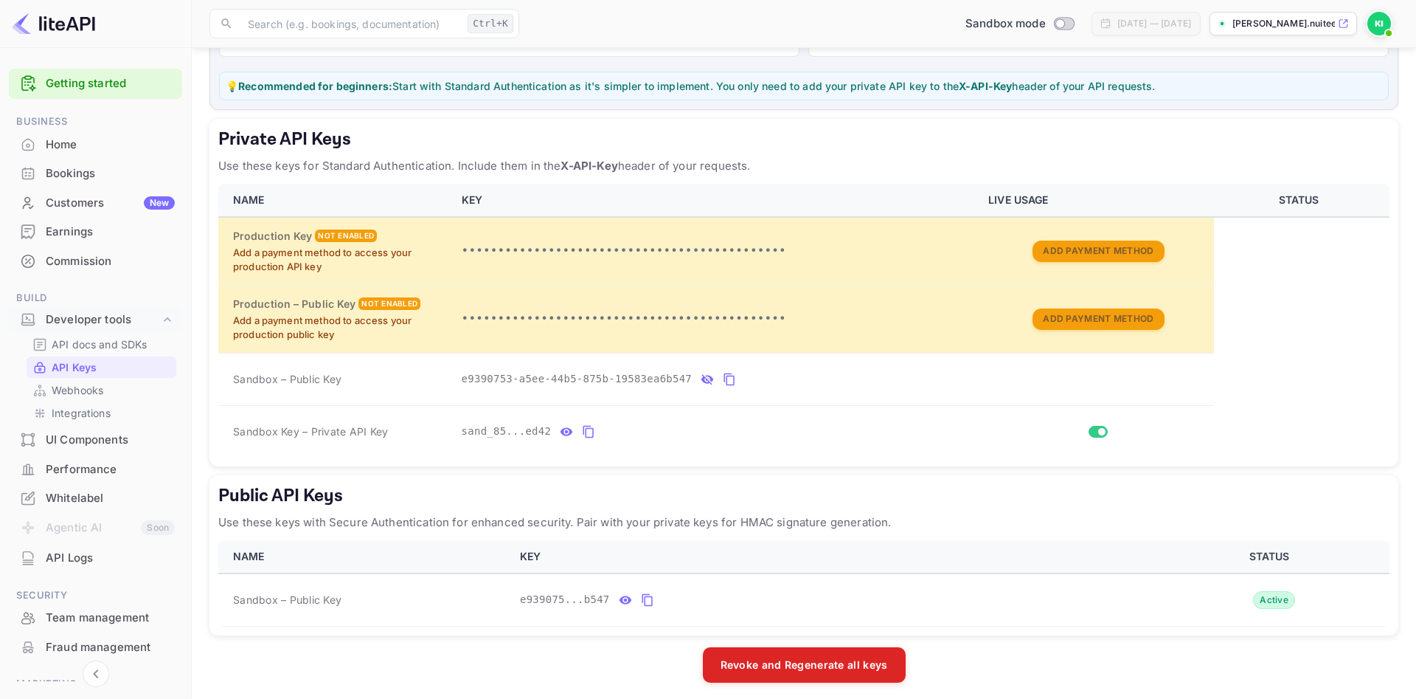
scroll to position [187, 0]
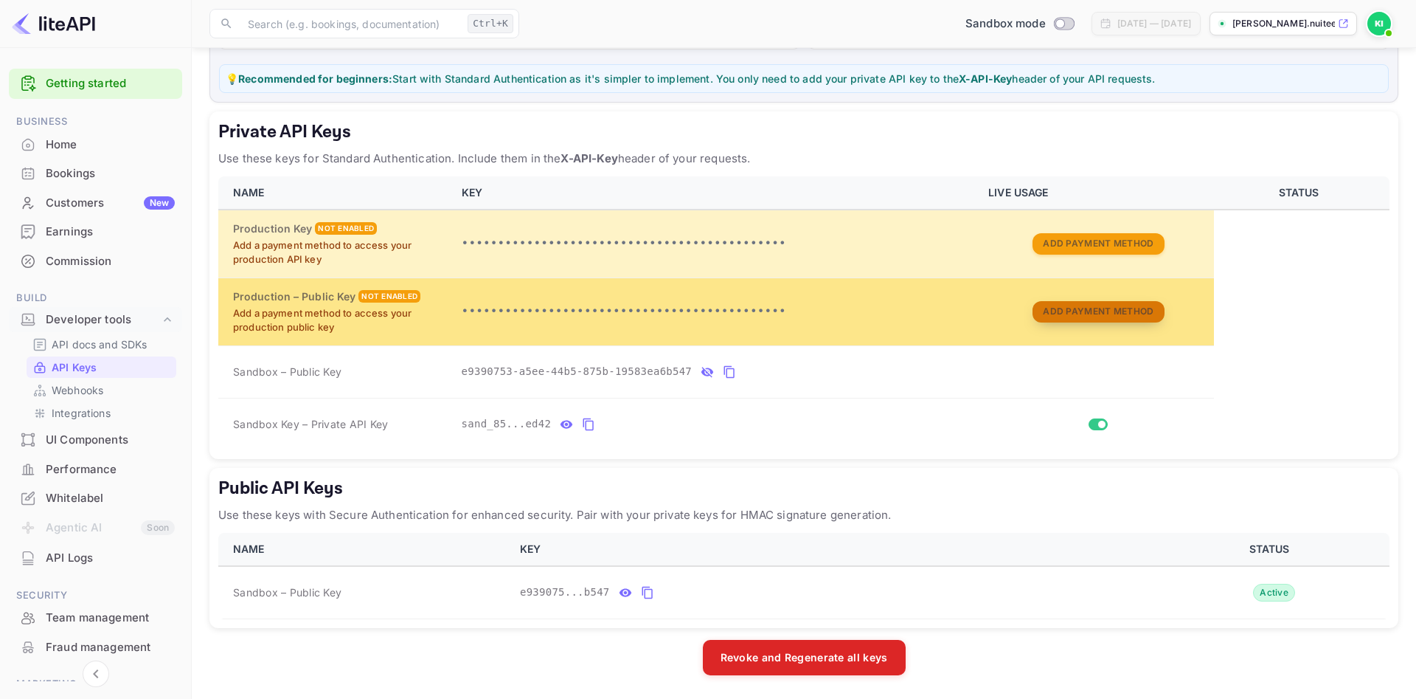
click at [1074, 306] on button "Add Payment Method" at bounding box center [1098, 311] width 131 height 21
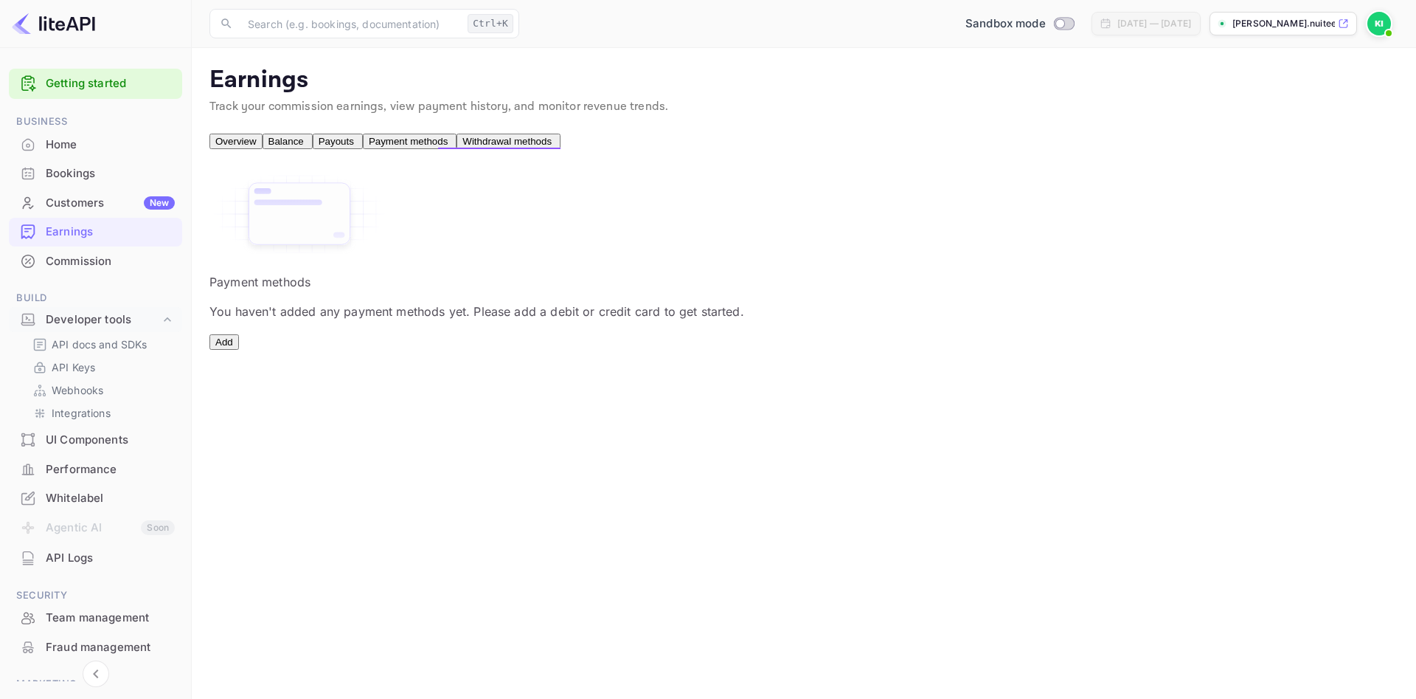
click at [239, 350] on button "Add" at bounding box center [225, 341] width 30 height 15
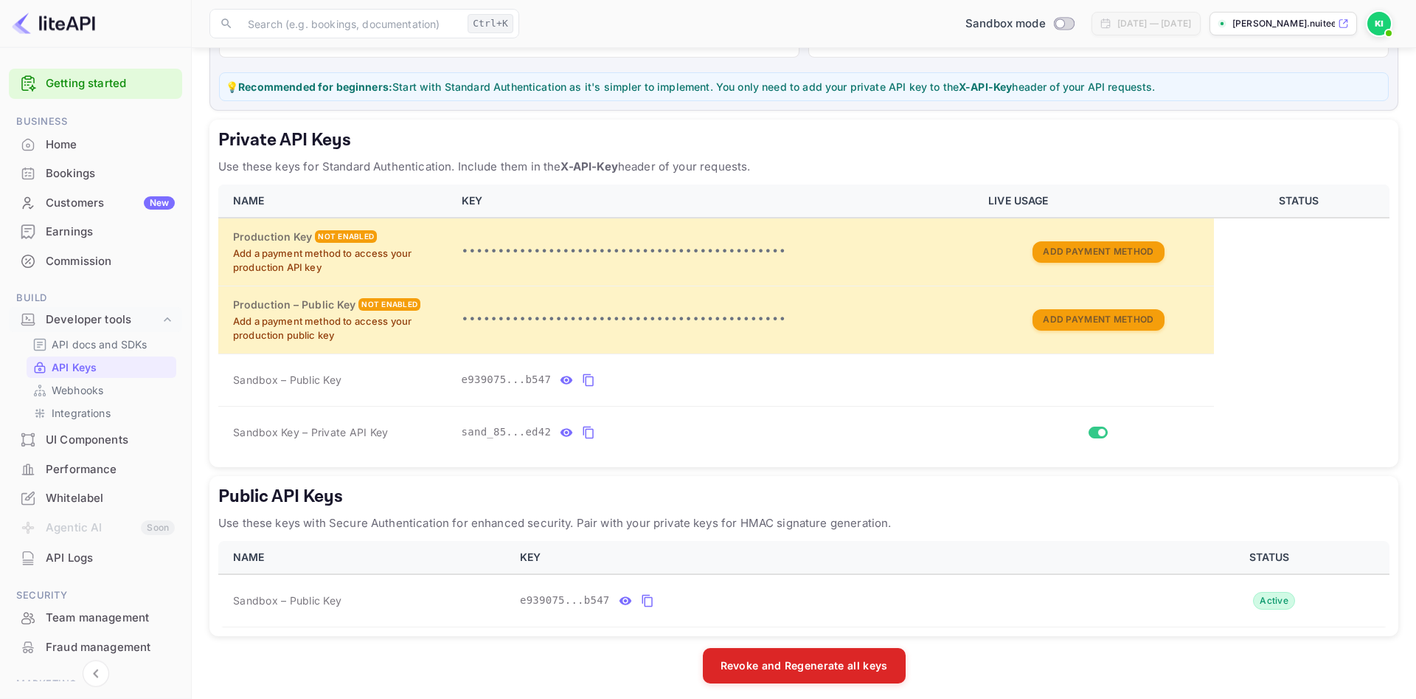
scroll to position [187, 0]
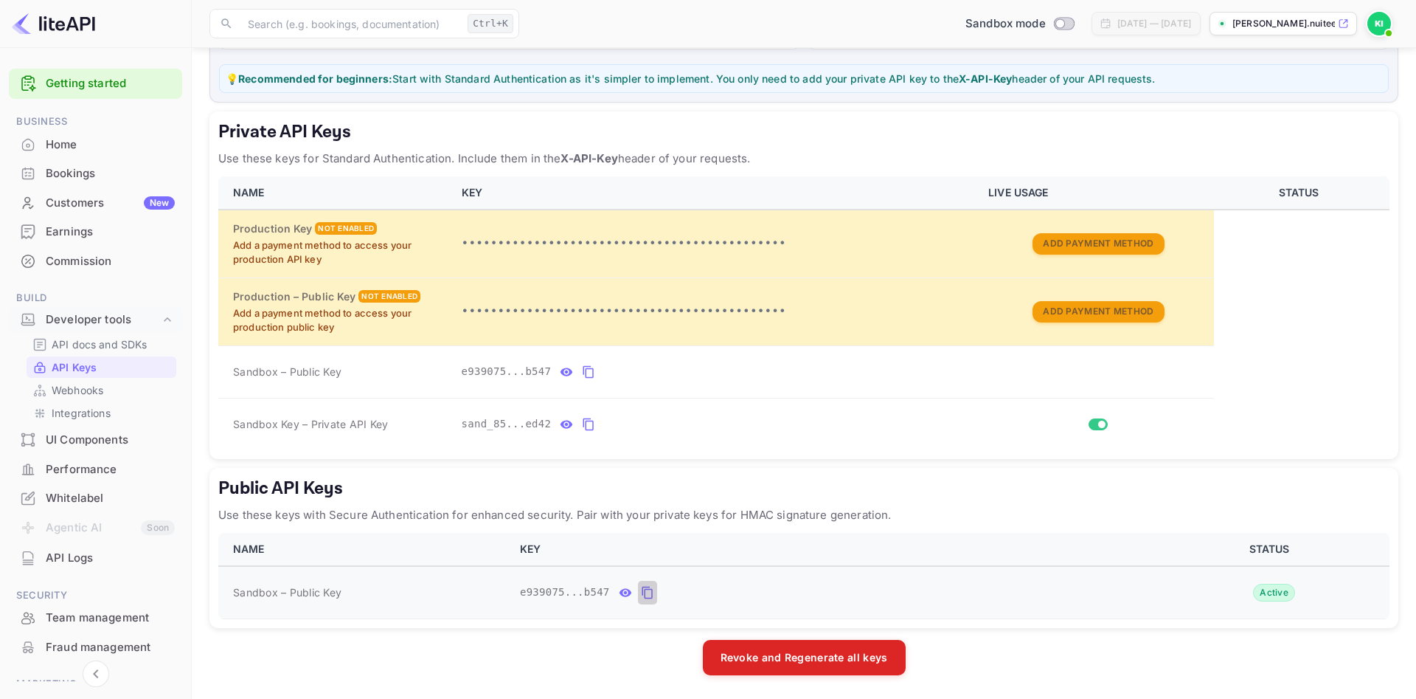
click at [642, 589] on icon "public api keys table" at bounding box center [647, 592] width 10 height 13
click at [82, 319] on div "Developer tools" at bounding box center [103, 319] width 114 height 17
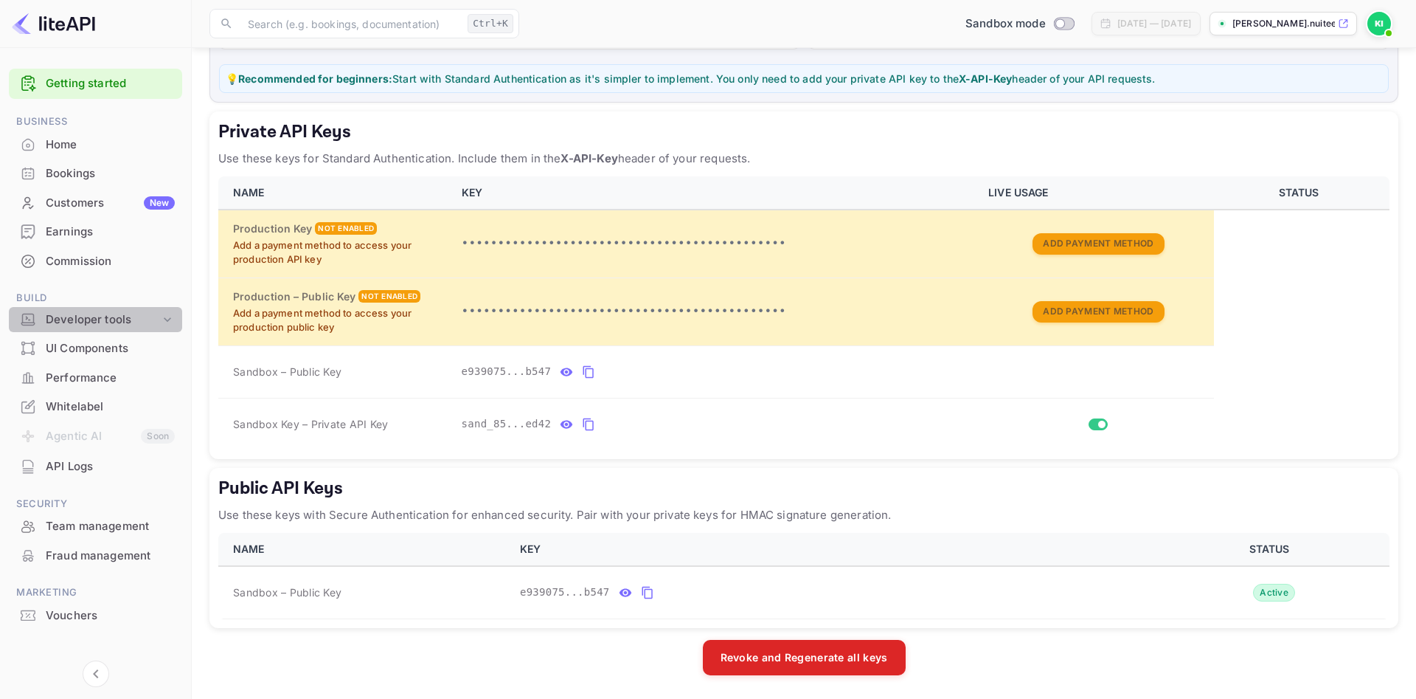
click at [82, 319] on div "Developer tools" at bounding box center [103, 319] width 114 height 17
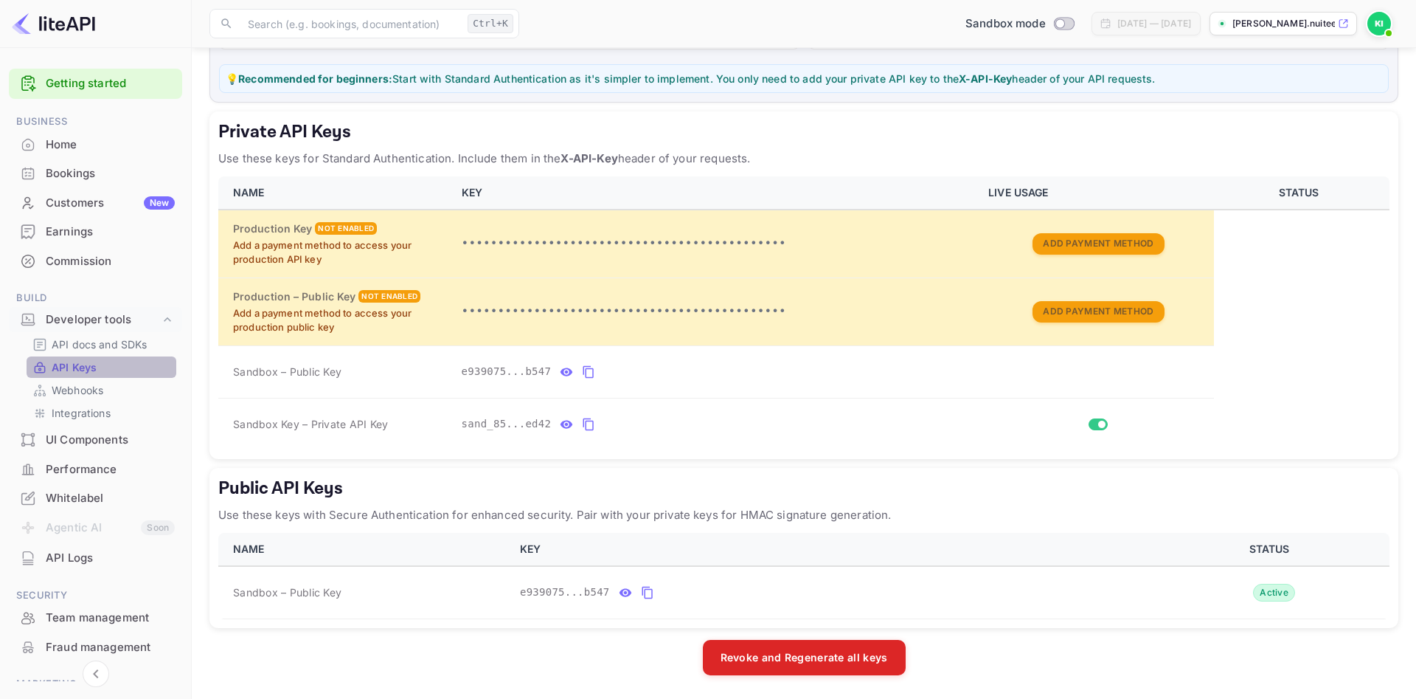
click at [65, 368] on p "API Keys" at bounding box center [74, 366] width 45 height 15
click at [77, 347] on p "API docs and SDKs" at bounding box center [100, 343] width 96 height 15
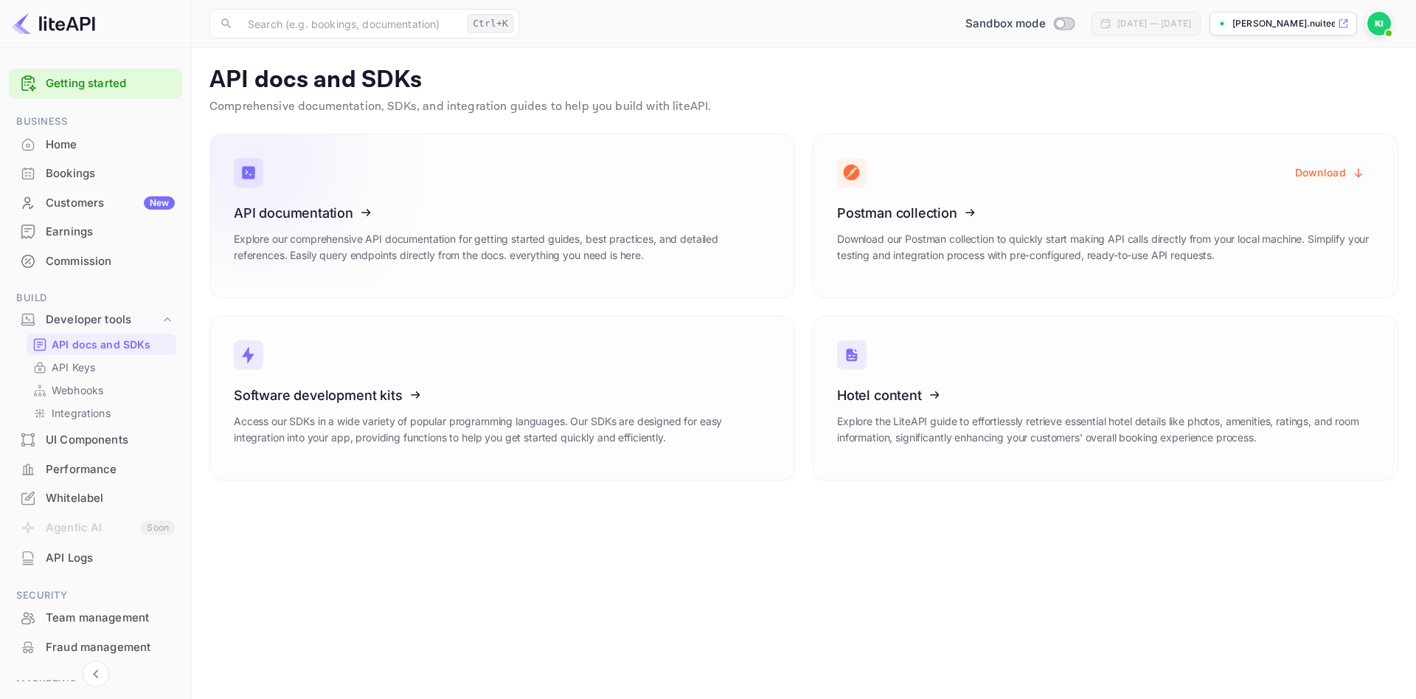
click at [511, 187] on link "API documentation Explore our comprehensive API documentation for getting start…" at bounding box center [503, 216] width 586 height 165
click at [66, 367] on p "API Keys" at bounding box center [74, 366] width 44 height 15
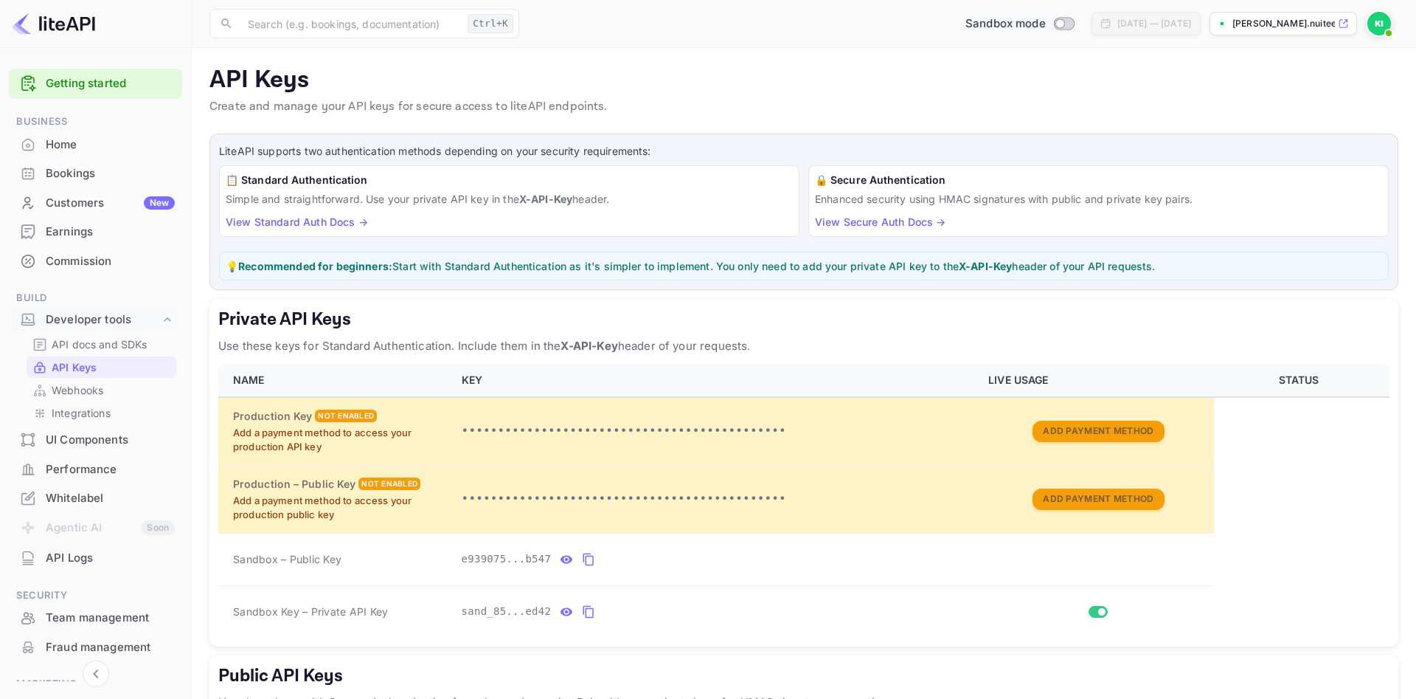
click at [1045, 22] on input "Switch to Production mode" at bounding box center [1060, 23] width 30 height 10
click at [910, 440] on div at bounding box center [708, 349] width 1416 height 699
click at [1045, 23] on input "Switch to Production mode" at bounding box center [1060, 23] width 30 height 10
checkbox input "false"
click at [943, 351] on div at bounding box center [708, 349] width 1416 height 699
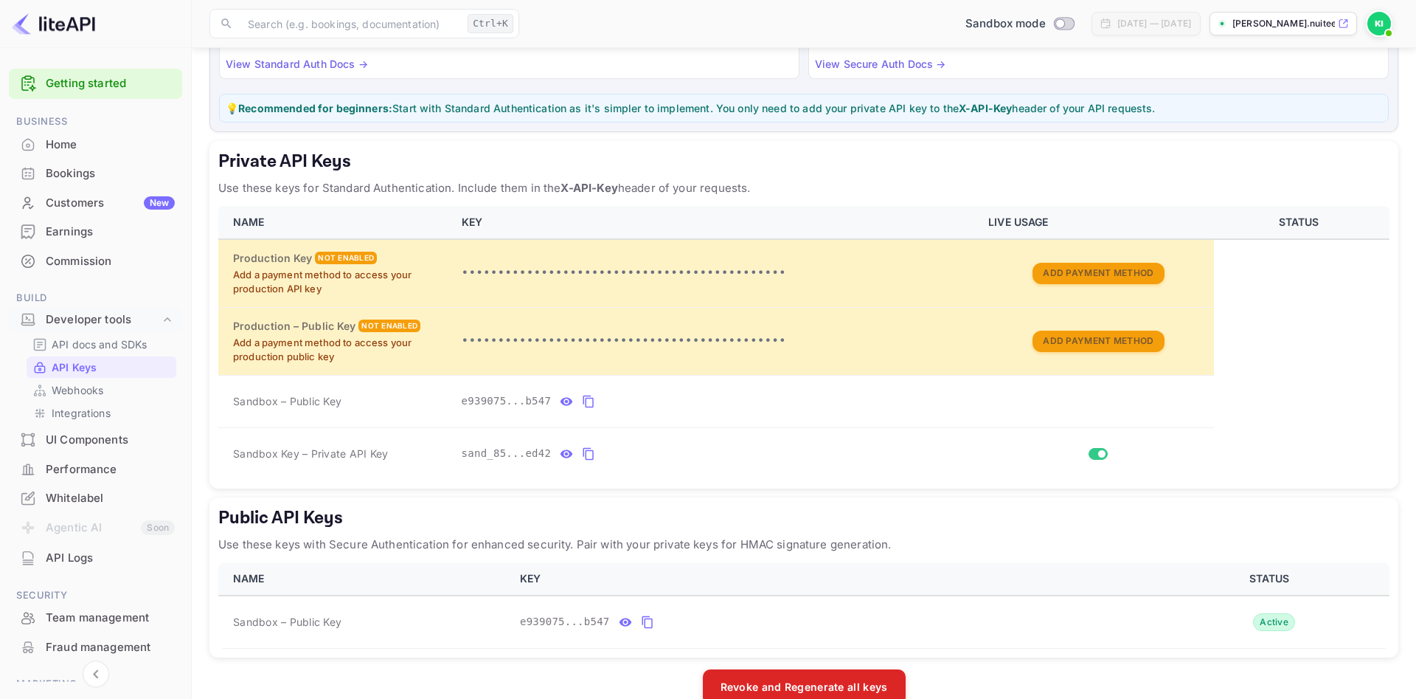
scroll to position [187, 0]
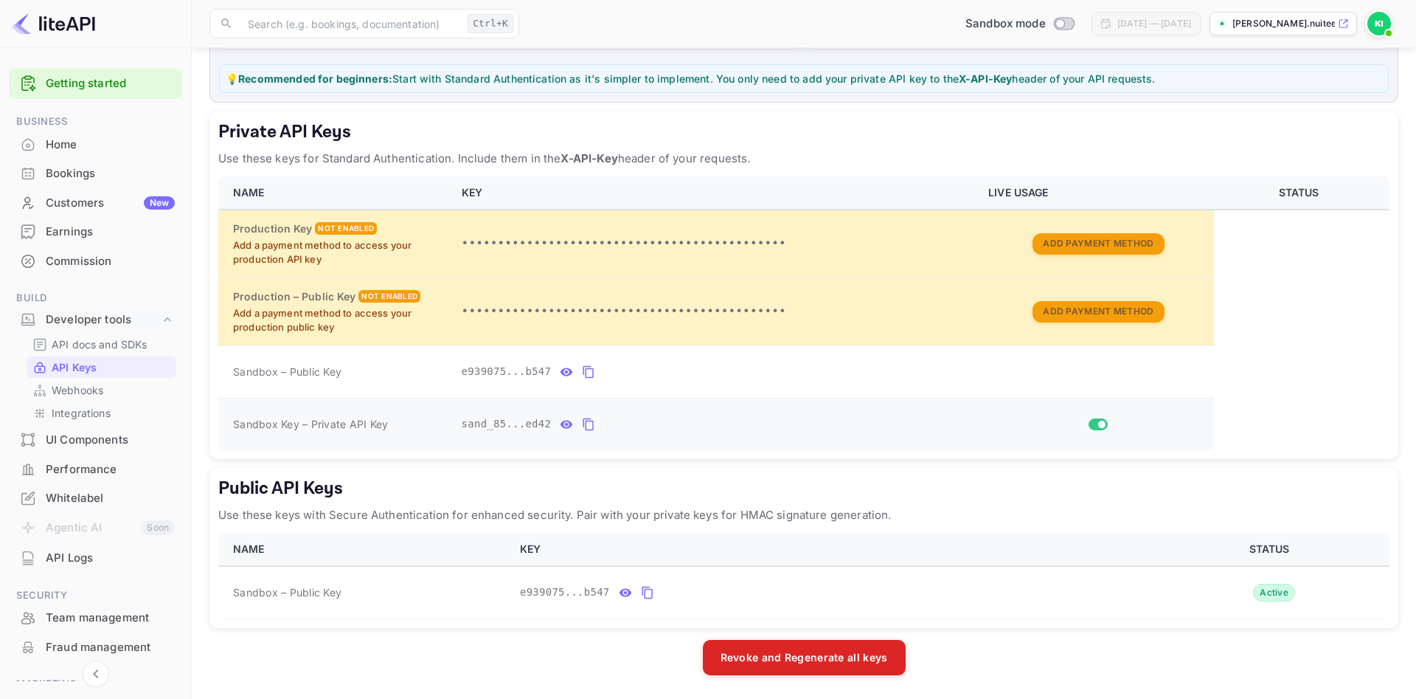
click at [1095, 423] on input "Switch" at bounding box center [1102, 424] width 27 height 9
click at [1095, 423] on input "Switch" at bounding box center [1094, 424] width 27 height 9
checkbox input "true"
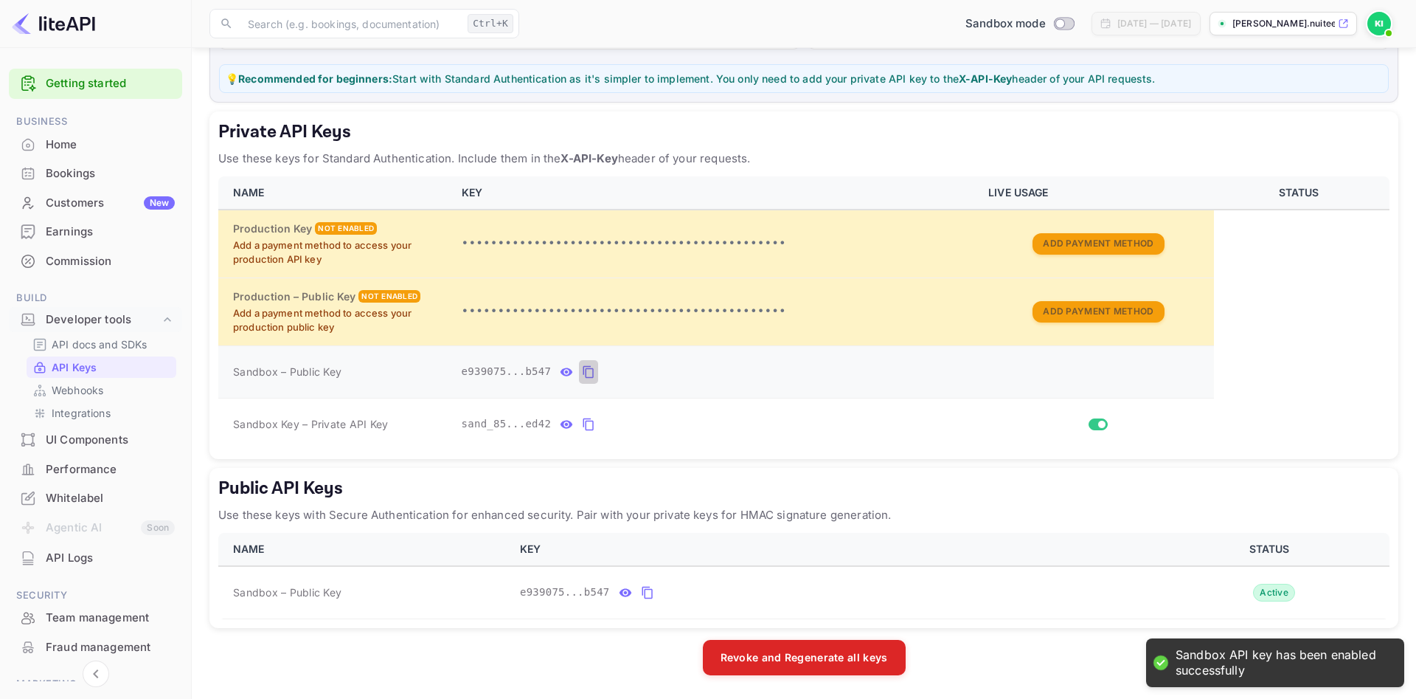
click at [582, 370] on icon "private api keys table" at bounding box center [588, 372] width 13 height 18
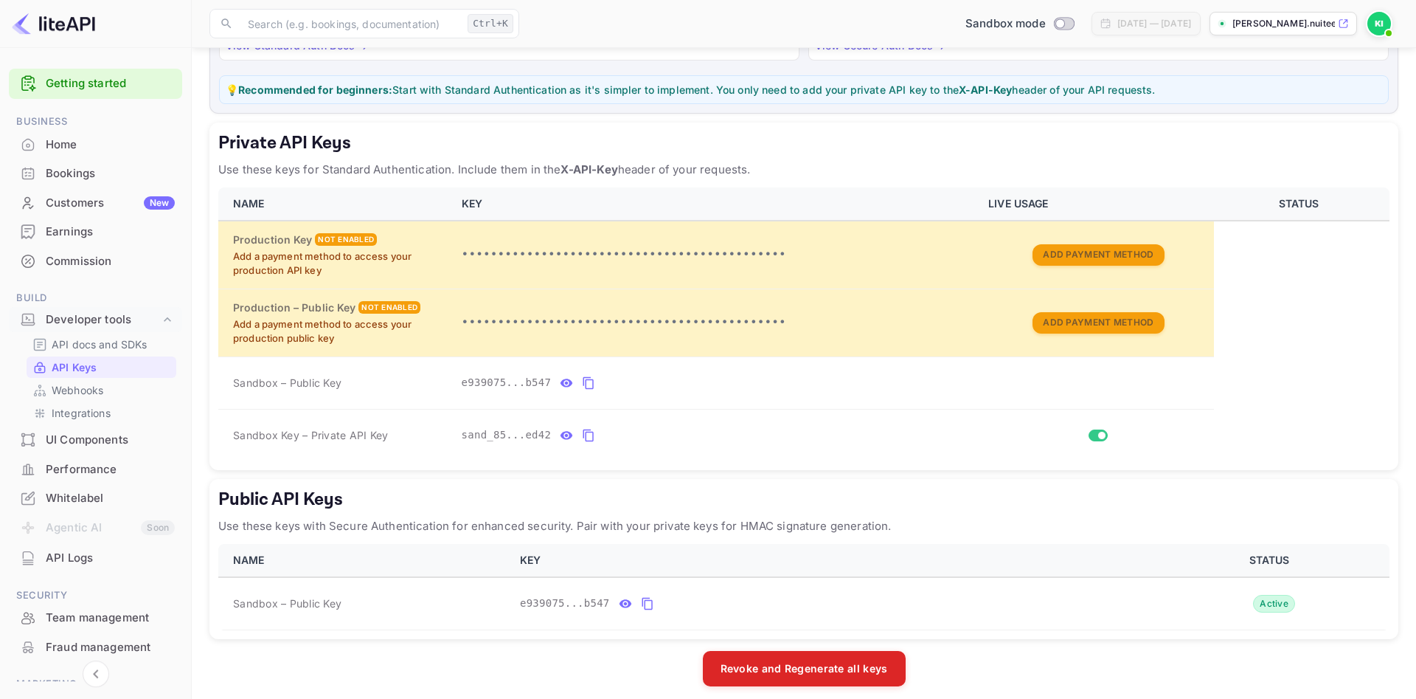
scroll to position [175, 0]
click at [602, 170] on strong "X-API-Key" at bounding box center [589, 171] width 57 height 14
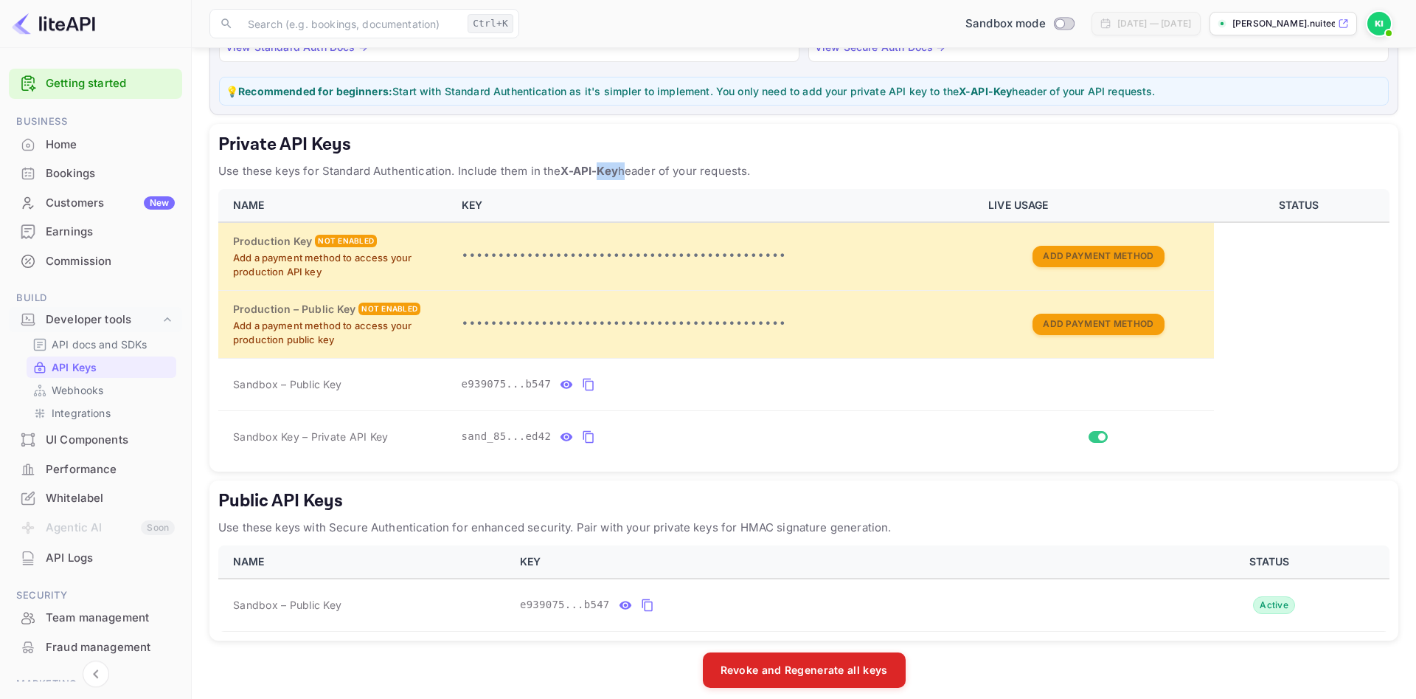
click at [602, 170] on strong "X-API-Key" at bounding box center [589, 171] width 57 height 14
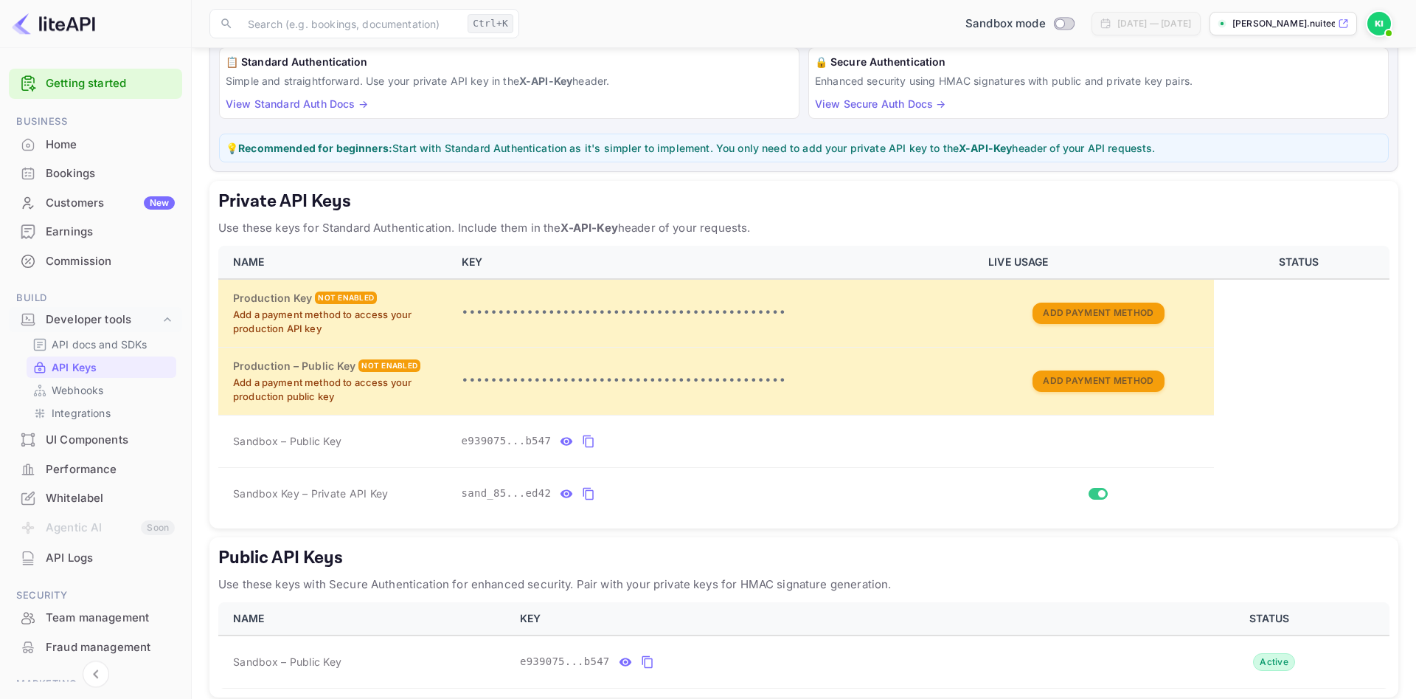
scroll to position [113, 0]
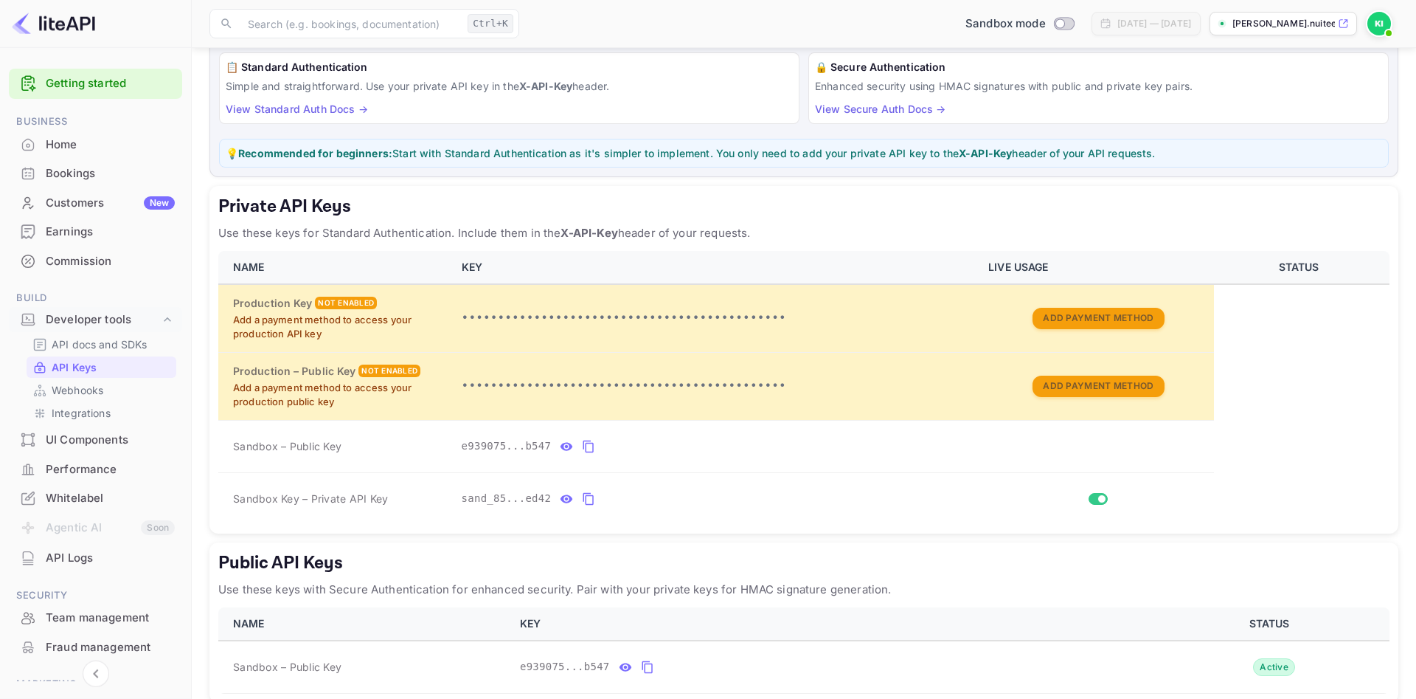
click at [447, 152] on p "💡 Recommended for beginners: Start with Standard Authentication as it's simpler…" at bounding box center [804, 152] width 1157 height 15
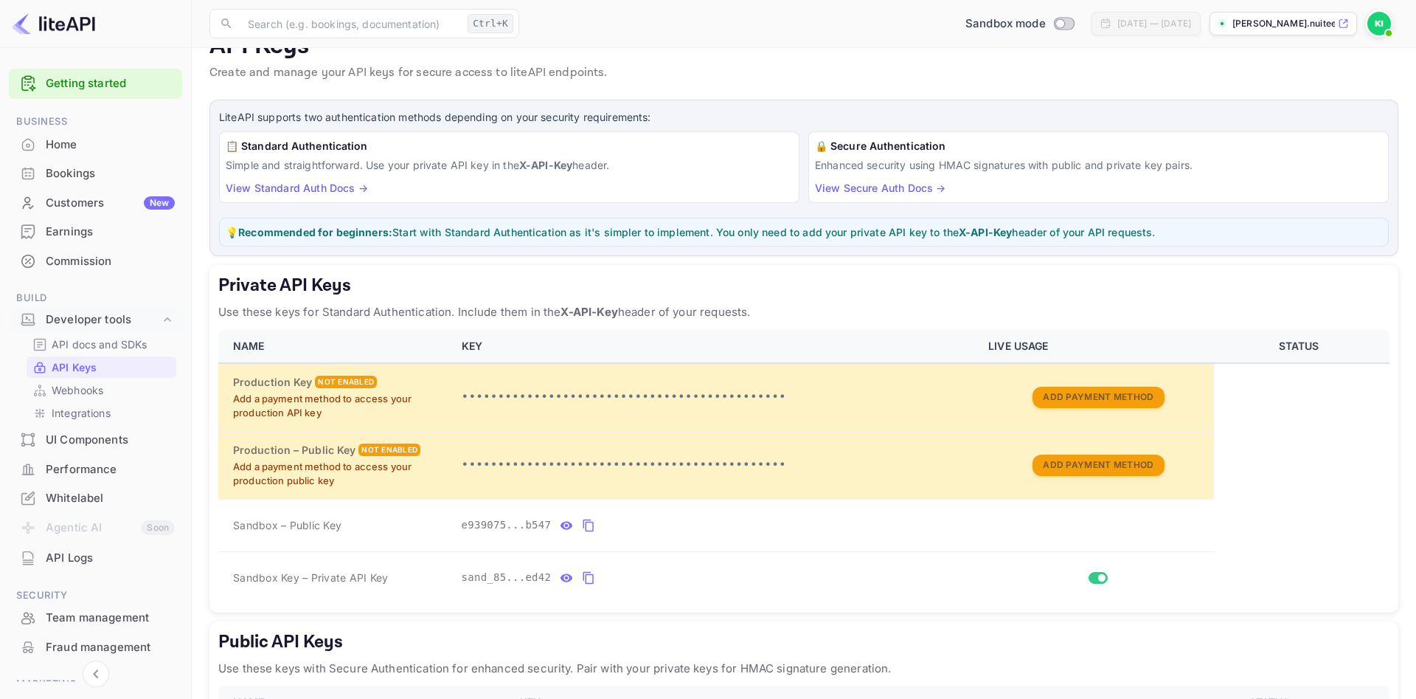
scroll to position [0, 0]
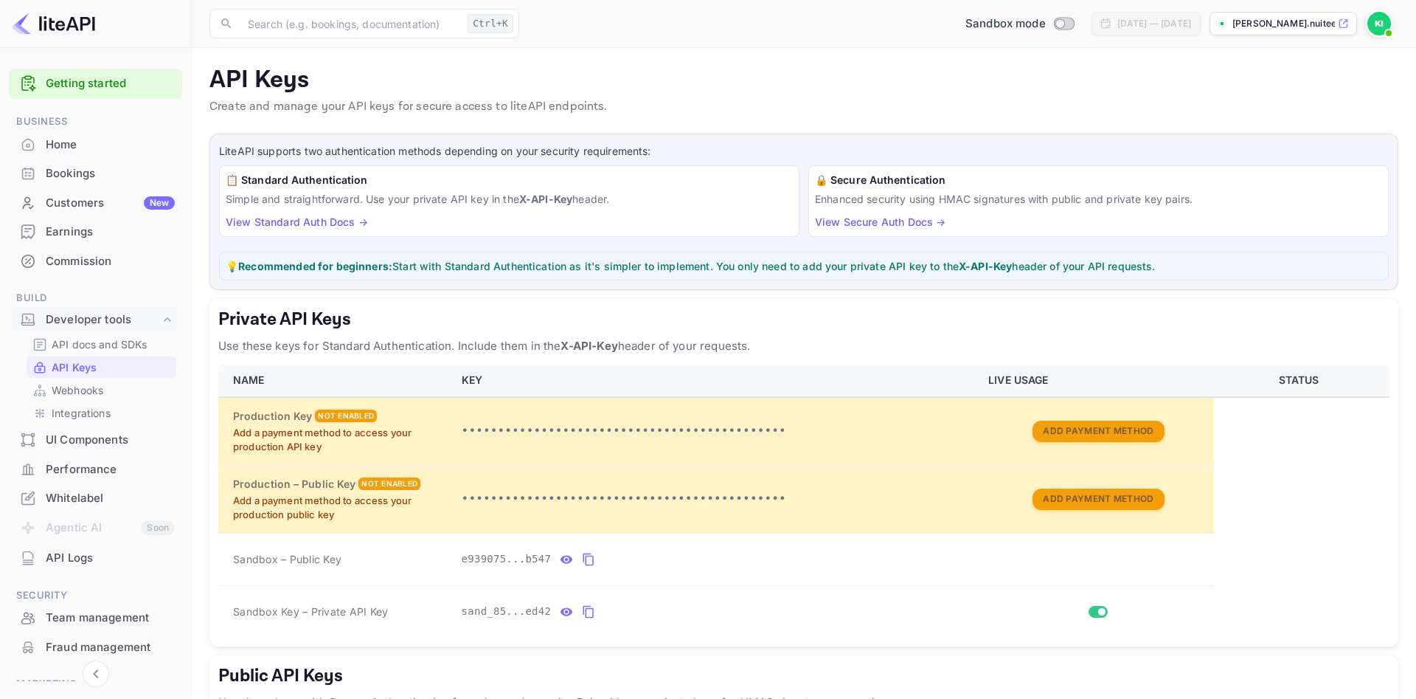
click at [288, 229] on div "📋 Standard Authentication Simple and straightforward. Use your private API key …" at bounding box center [509, 201] width 581 height 72
click at [283, 221] on link "View Standard Auth Docs →" at bounding box center [297, 221] width 142 height 13
